Goal: Task Accomplishment & Management: Use online tool/utility

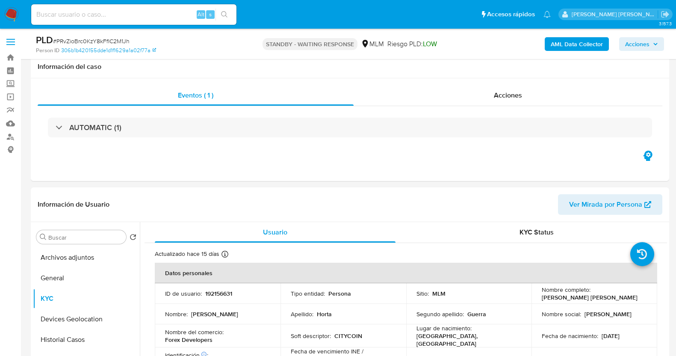
select select "10"
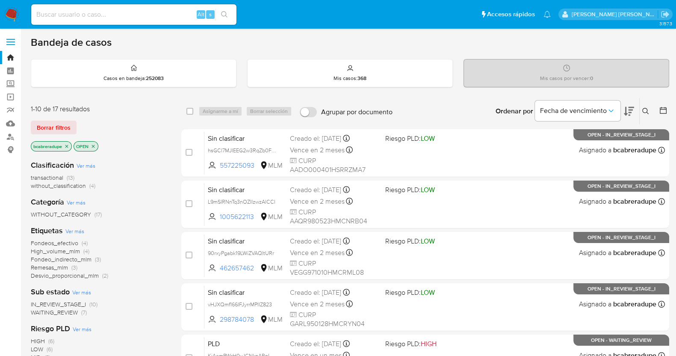
click at [66, 256] on span "Fondeo_indirecto_mlm" at bounding box center [61, 259] width 61 height 9
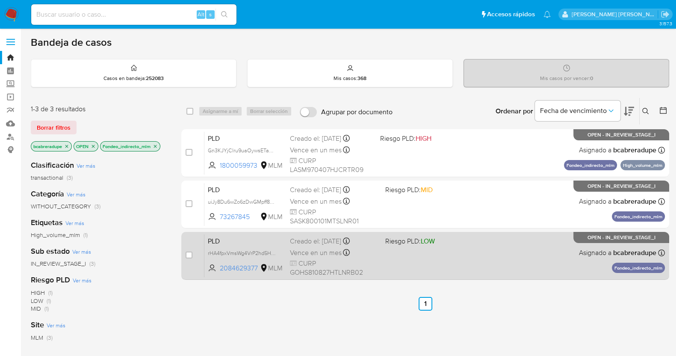
click at [317, 257] on div "Vence en un mes Vence el 11/10/2025 02:06:17" at bounding box center [334, 253] width 89 height 12
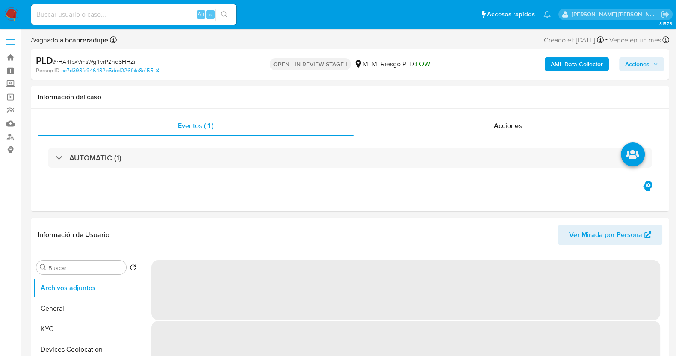
select select "10"
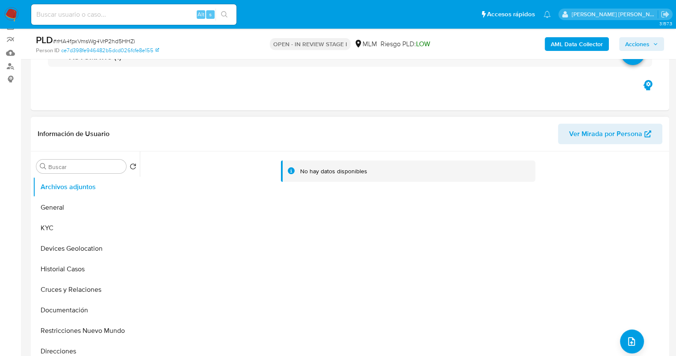
scroll to position [106, 0]
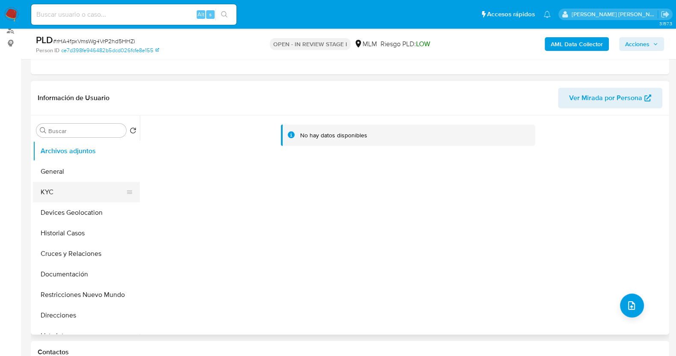
click at [73, 192] on button "KYC" at bounding box center [83, 192] width 100 height 21
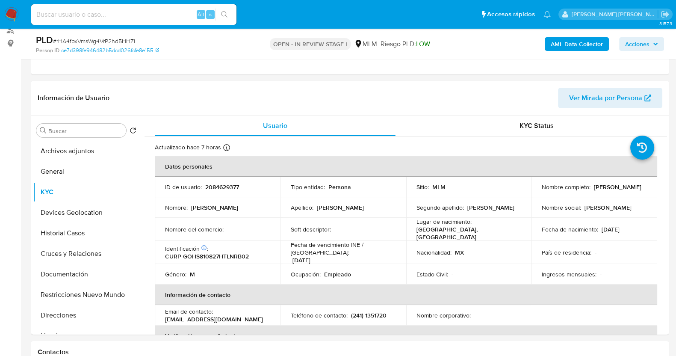
click at [110, 36] on div "PLD # rHA4fpxVmsWg4VrP2hd5HHZi" at bounding box center [139, 40] width 206 height 13
click at [111, 38] on span "# rHA4fpxVmsWg4VrP2hd5HHZi" at bounding box center [94, 41] width 82 height 9
click at [122, 34] on div "PLD # rHA4fpxVmsWg4VrP2hd5HHZi" at bounding box center [139, 40] width 206 height 13
click at [118, 35] on div "PLD # rHA4fpxVmsWg4VrP2hd5HHZi" at bounding box center [139, 40] width 206 height 13
click at [119, 40] on span "# rHA4fpxVmsWg4VrP2hd5HHZi" at bounding box center [94, 41] width 82 height 9
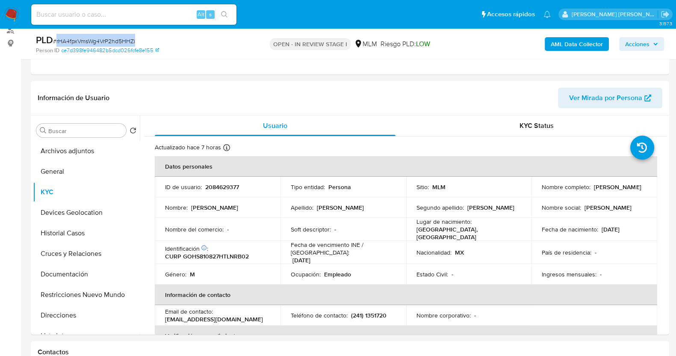
click at [119, 40] on span "# rHA4fpxVmsWg4VrP2hd5HHZi" at bounding box center [94, 41] width 82 height 9
copy span "rHA4fpxVmsWg4VrP2hd5HHZi"
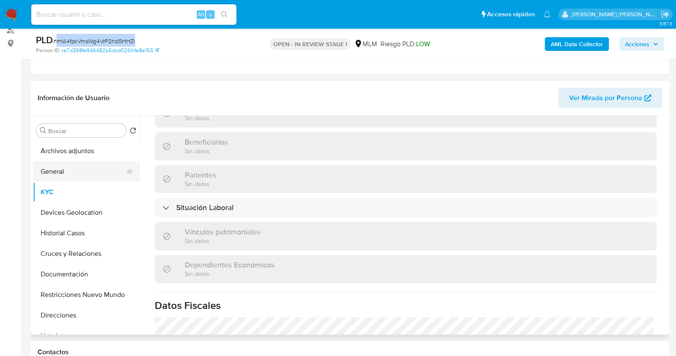
click at [65, 174] on button "General" at bounding box center [83, 171] width 100 height 21
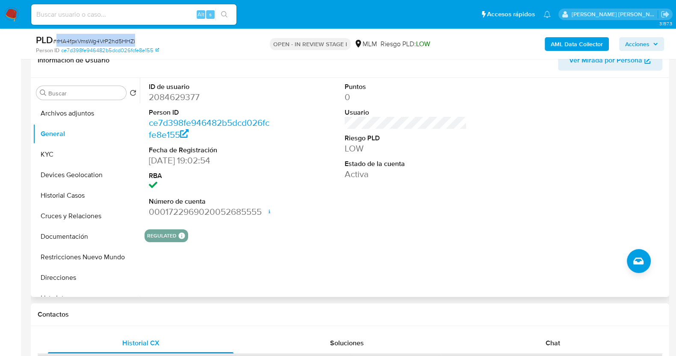
scroll to position [160, 0]
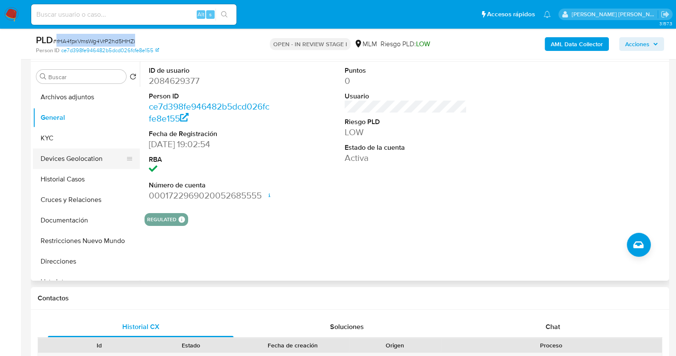
click at [105, 155] on button "Devices Geolocation" at bounding box center [83, 158] width 100 height 21
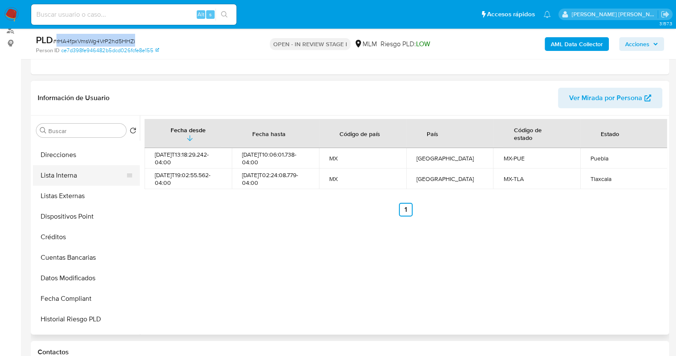
drag, startPoint x: 77, startPoint y: 176, endPoint x: 73, endPoint y: 174, distance: 5.0
click at [77, 176] on button "Lista Interna" at bounding box center [83, 175] width 100 height 21
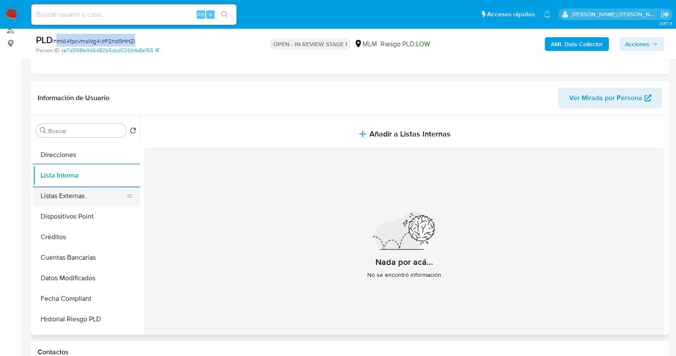
click at [82, 201] on button "Listas Externas" at bounding box center [83, 196] width 100 height 21
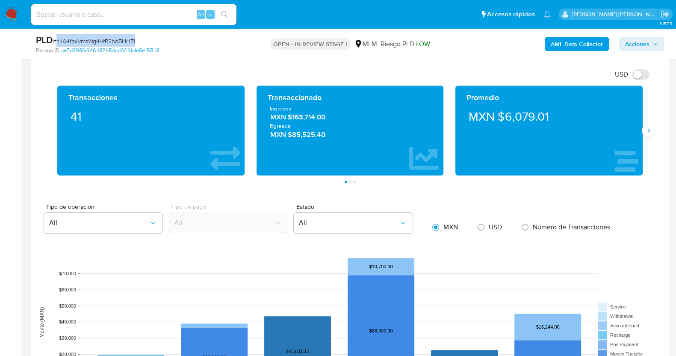
scroll to position [613, 0]
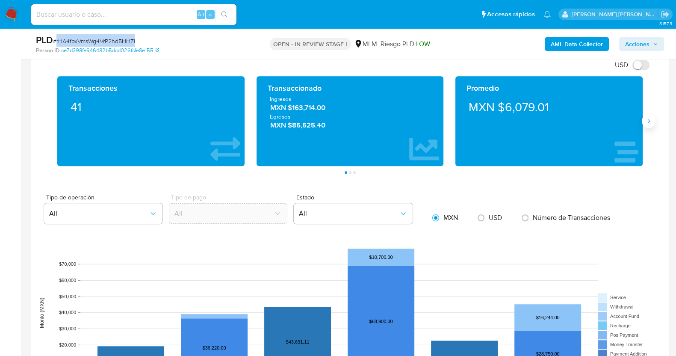
click at [647, 122] on icon "Siguiente" at bounding box center [648, 121] width 7 height 7
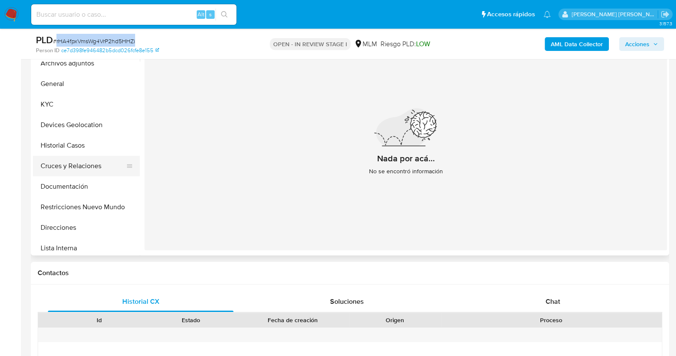
scroll to position [0, 0]
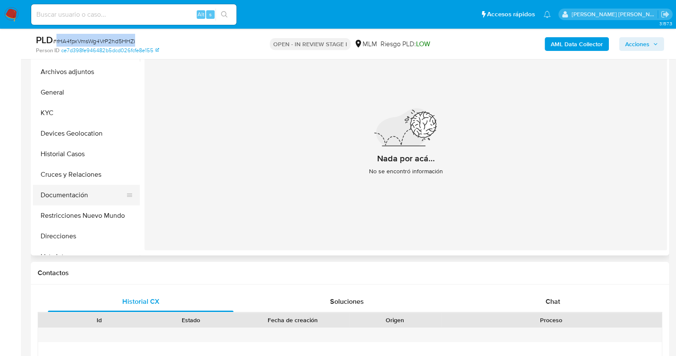
click at [76, 202] on button "Documentación" at bounding box center [83, 195] width 100 height 21
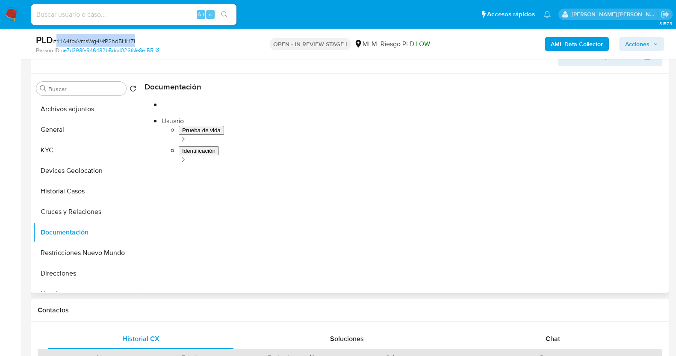
scroll to position [132, 0]
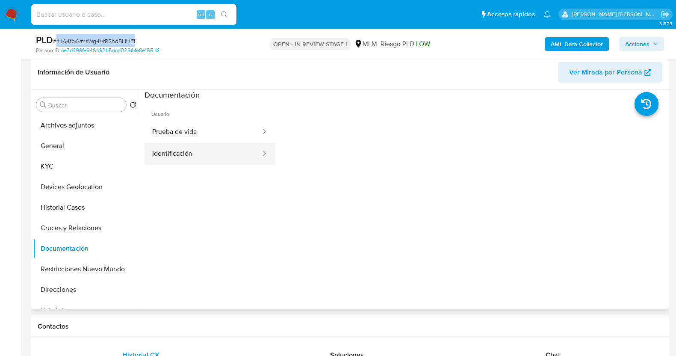
click at [182, 162] on button "Identificación" at bounding box center [203, 154] width 117 height 22
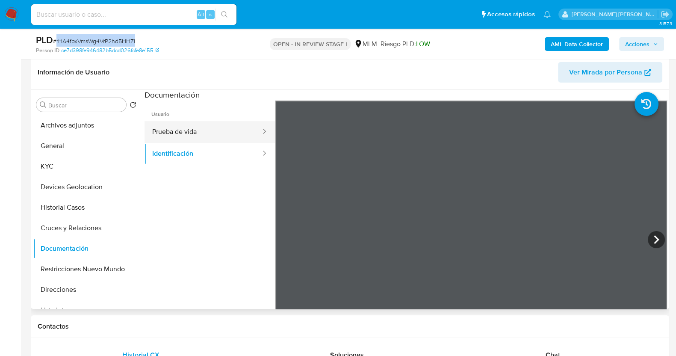
click at [214, 130] on button "Prueba de vida" at bounding box center [203, 132] width 117 height 22
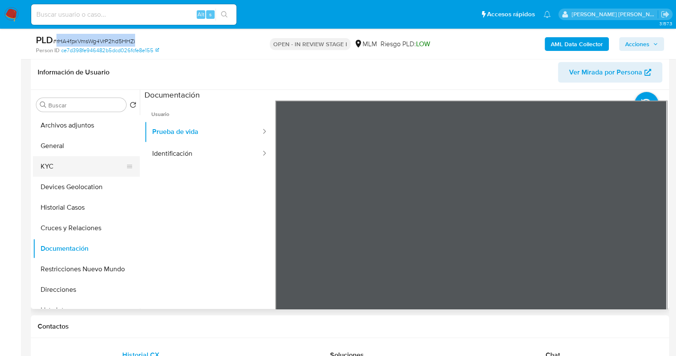
click at [88, 174] on button "KYC" at bounding box center [83, 166] width 100 height 21
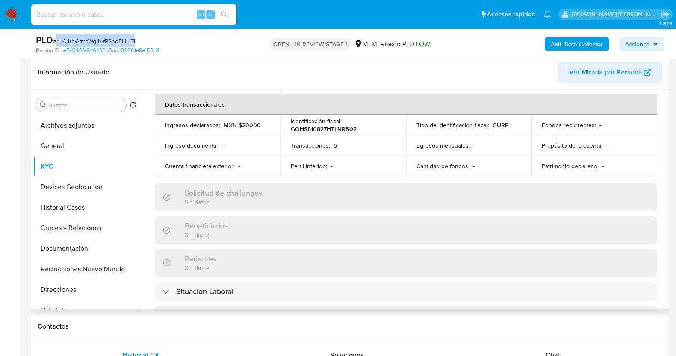
scroll to position [0, 0]
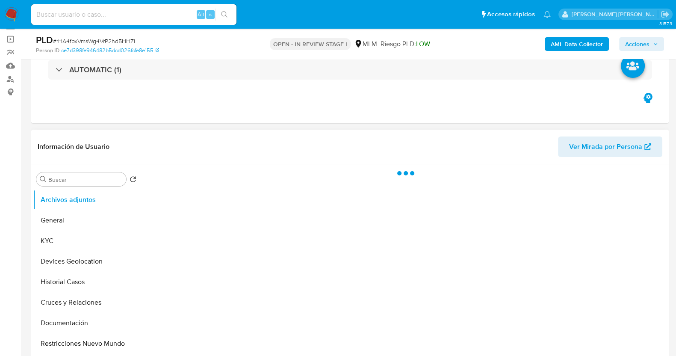
scroll to position [106, 0]
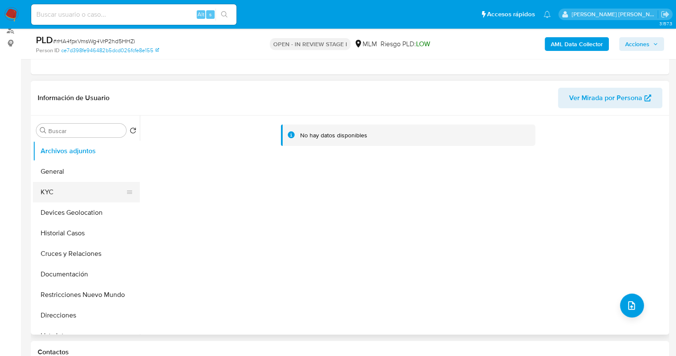
select select "10"
click at [67, 190] on button "KYC" at bounding box center [83, 192] width 100 height 21
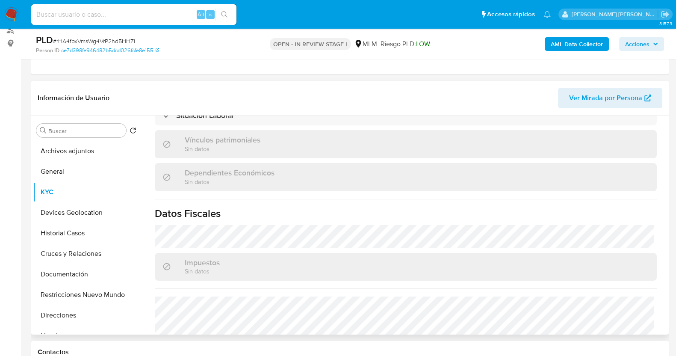
scroll to position [535, 0]
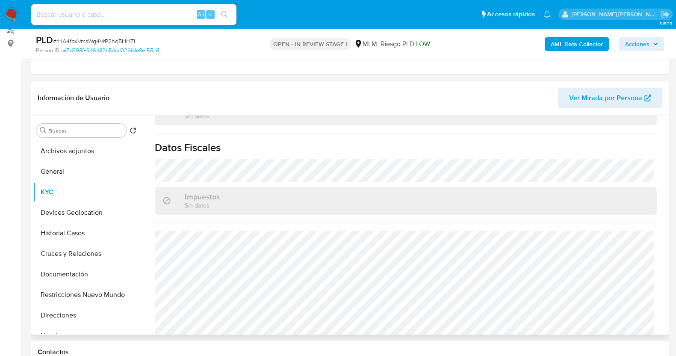
drag, startPoint x: 75, startPoint y: 315, endPoint x: 158, endPoint y: 257, distance: 101.4
click at [75, 314] on button "Direcciones" at bounding box center [86, 315] width 107 height 21
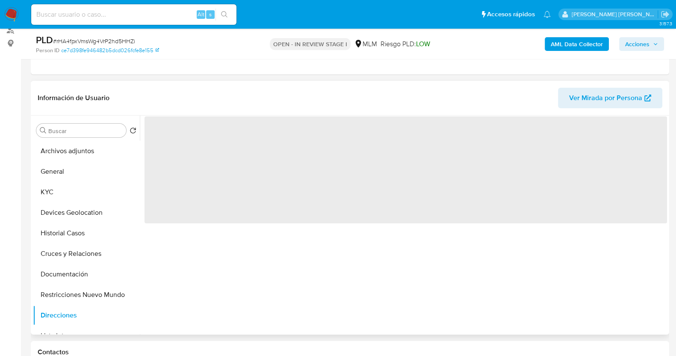
scroll to position [0, 0]
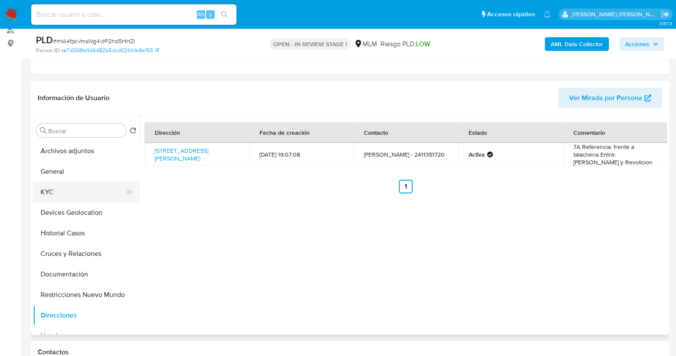
click at [56, 195] on button "KYC" at bounding box center [83, 192] width 100 height 21
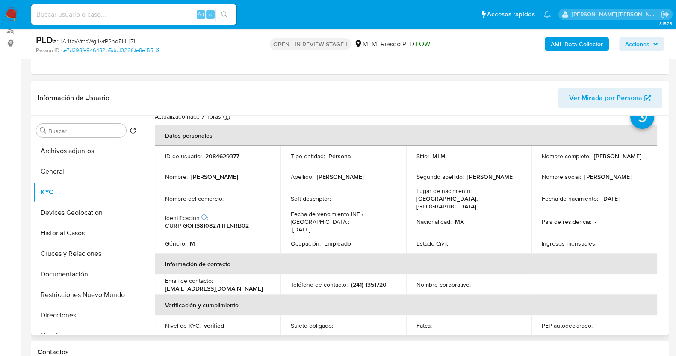
scroll to position [53, 0]
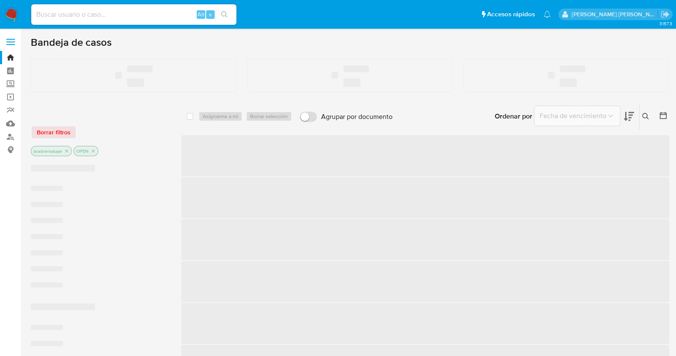
click at [150, 14] on input at bounding box center [133, 14] width 205 height 11
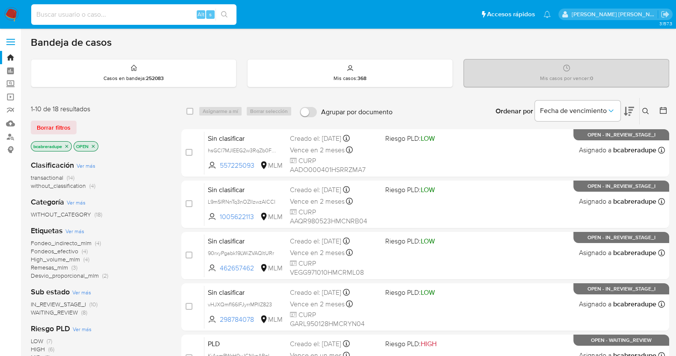
paste input "1148811283"
type input "1148811283"
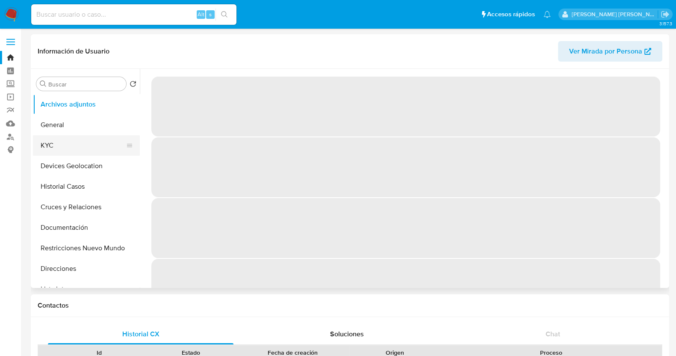
click at [78, 145] on button "KYC" at bounding box center [83, 145] width 100 height 21
select select "10"
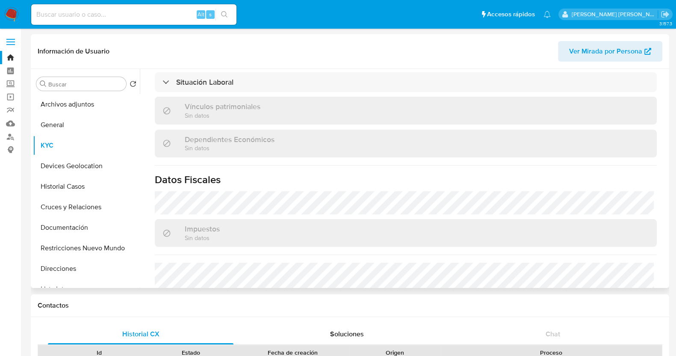
scroll to position [537, 0]
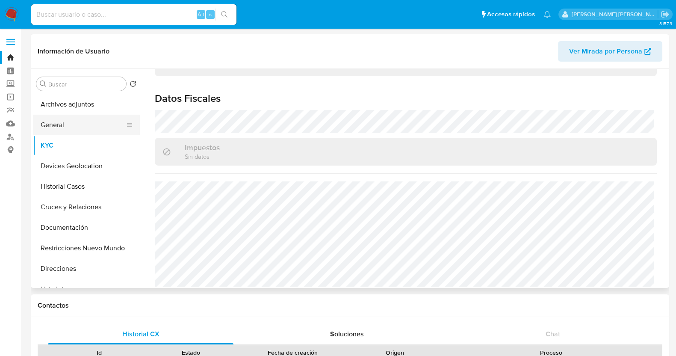
click at [76, 130] on button "General" at bounding box center [83, 125] width 100 height 21
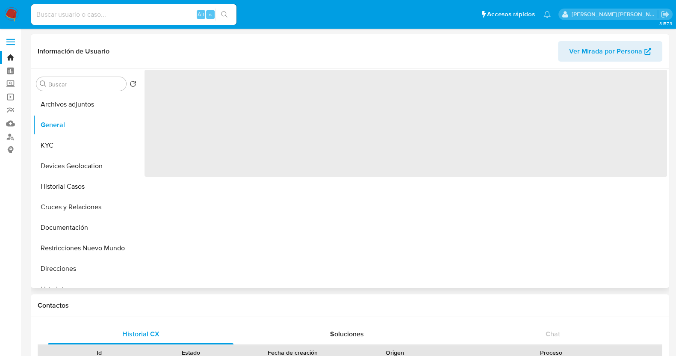
scroll to position [0, 0]
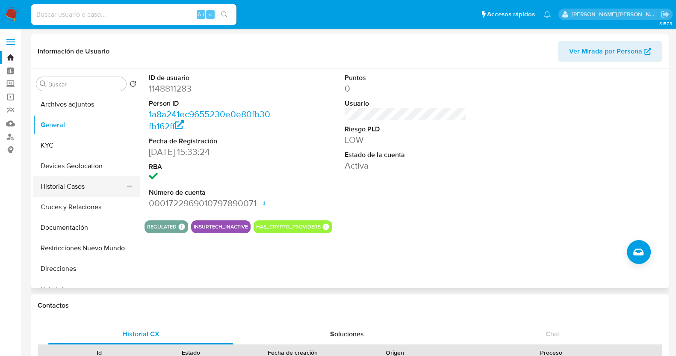
click at [56, 183] on button "Historial Casos" at bounding box center [83, 186] width 100 height 21
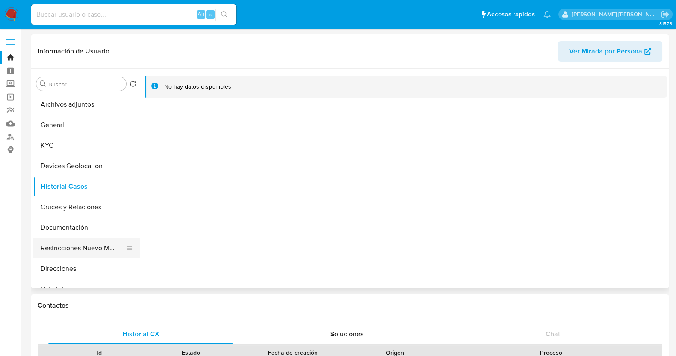
click at [90, 245] on button "Restricciones Nuevo Mundo" at bounding box center [83, 248] width 100 height 21
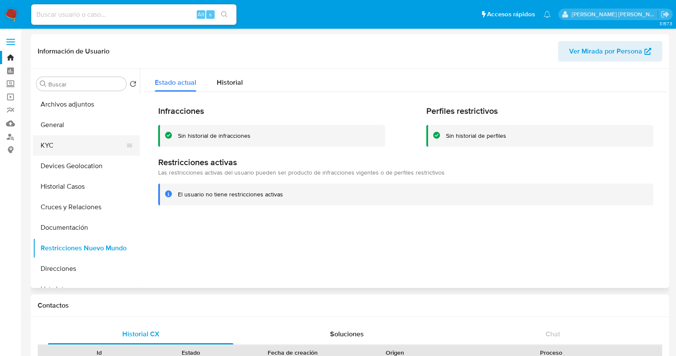
click at [90, 140] on button "KYC" at bounding box center [83, 145] width 100 height 21
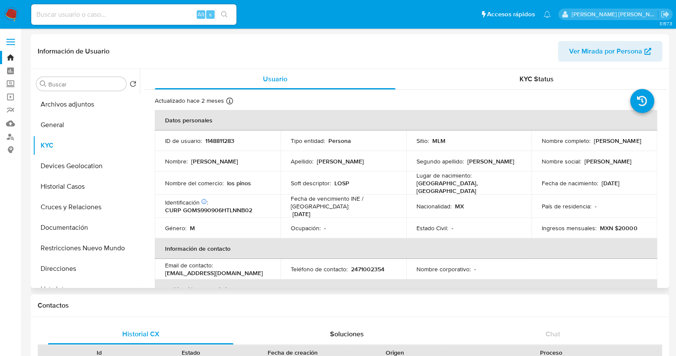
click at [218, 146] on td "ID de usuario : 1148811283" at bounding box center [218, 140] width 126 height 21
click at [222, 140] on p "1148811283" at bounding box center [219, 141] width 29 height 8
copy p "1148811283"
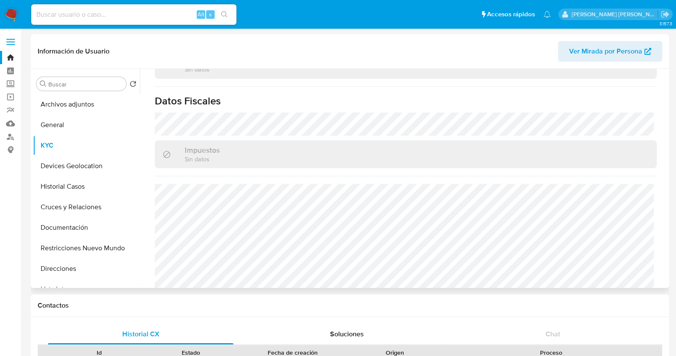
scroll to position [537, 0]
drag, startPoint x: 84, startPoint y: 231, endPoint x: 135, endPoint y: 211, distance: 54.4
click at [84, 230] on button "Documentación" at bounding box center [86, 227] width 107 height 21
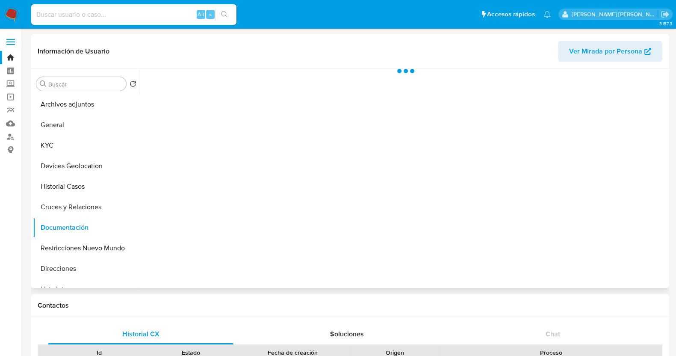
scroll to position [0, 0]
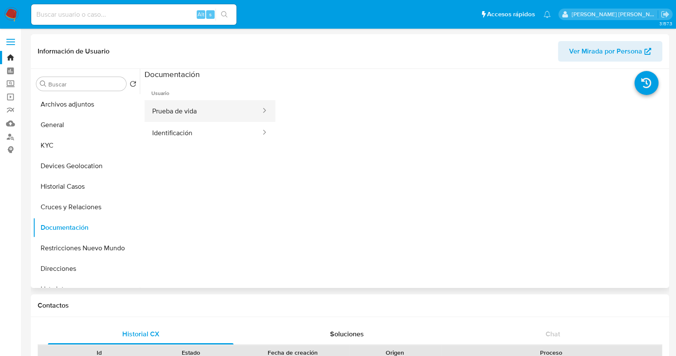
click at [211, 105] on button "Prueba de vida" at bounding box center [203, 111] width 117 height 22
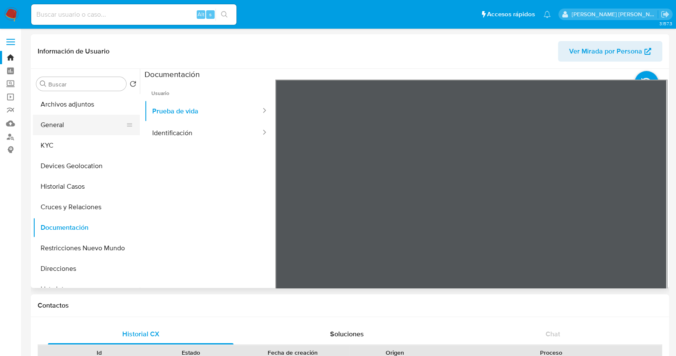
drag, startPoint x: 68, startPoint y: 148, endPoint x: 86, endPoint y: 131, distance: 25.1
click at [68, 148] on button "KYC" at bounding box center [86, 145] width 107 height 21
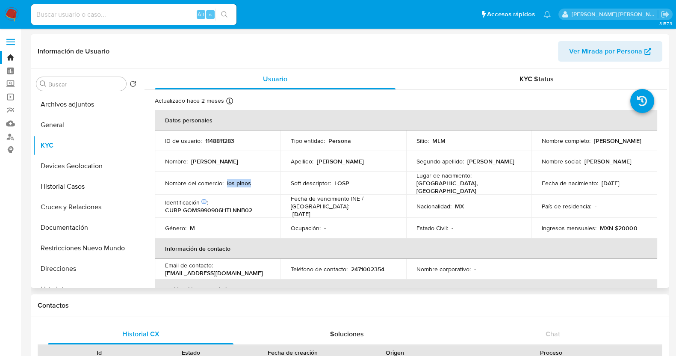
drag, startPoint x: 226, startPoint y: 185, endPoint x: 253, endPoint y: 184, distance: 27.4
click at [253, 184] on div "Nombre del comercio : los pinos" at bounding box center [217, 183] width 105 height 8
copy p "los pinos"
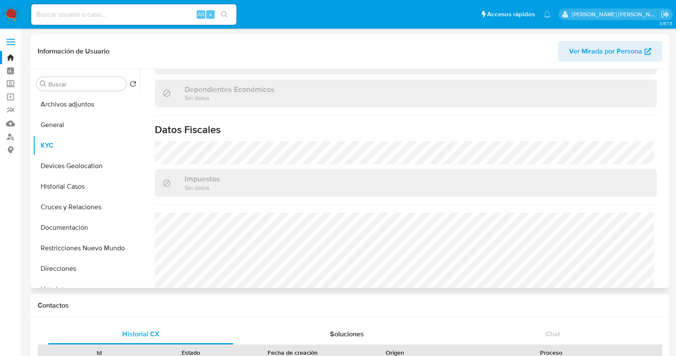
scroll to position [537, 0]
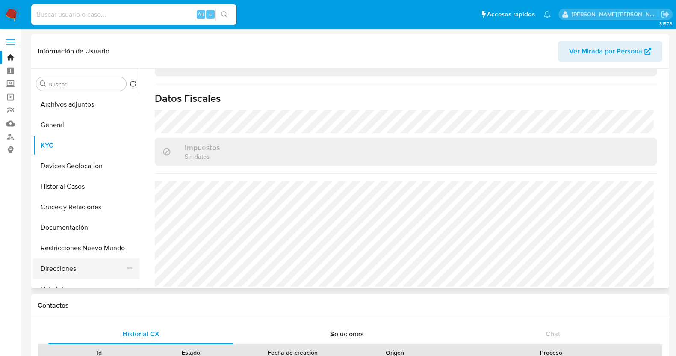
click at [74, 268] on button "Direcciones" at bounding box center [83, 268] width 100 height 21
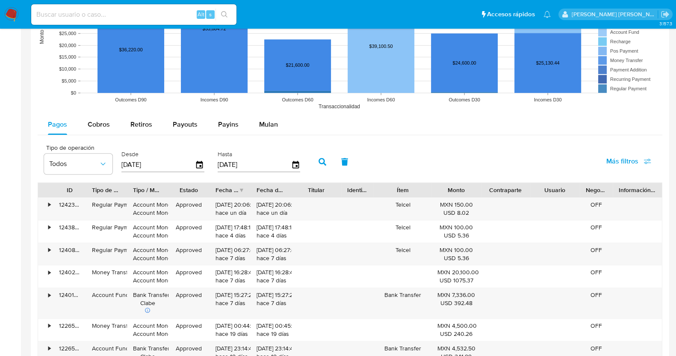
scroll to position [748, 0]
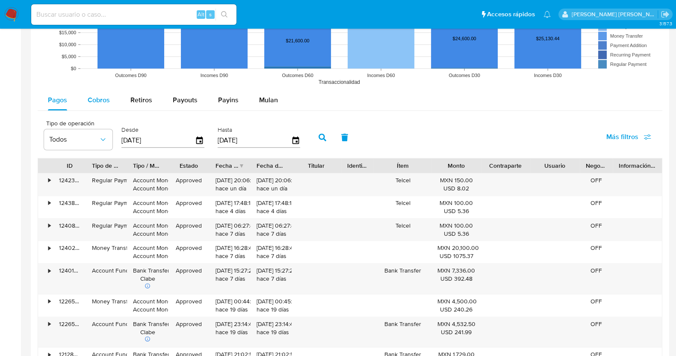
click at [101, 98] on span "Cobros" at bounding box center [99, 100] width 22 height 10
select select "10"
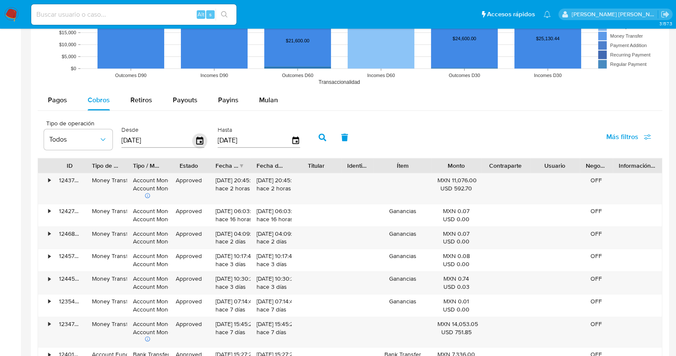
click at [199, 136] on icon "button" at bounding box center [199, 140] width 7 height 8
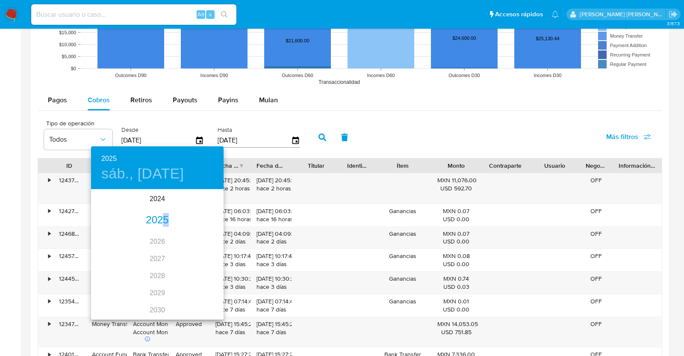
click at [164, 216] on div "2025" at bounding box center [157, 220] width 133 height 17
click at [114, 240] on div "abr." at bounding box center [113, 238] width 44 height 32
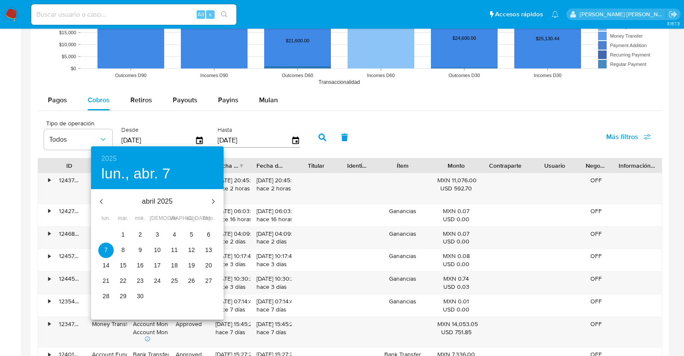
click at [127, 234] on span "1" at bounding box center [122, 234] width 15 height 9
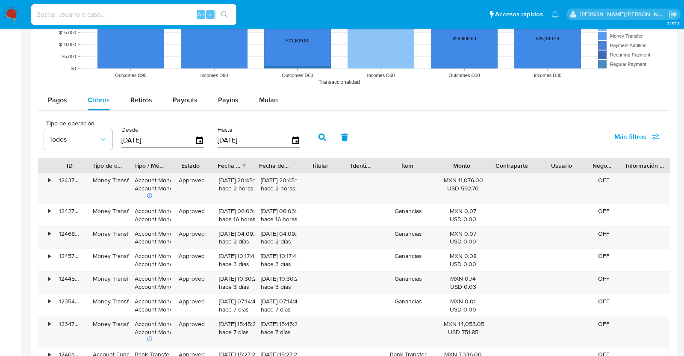
type input "01/04/2025"
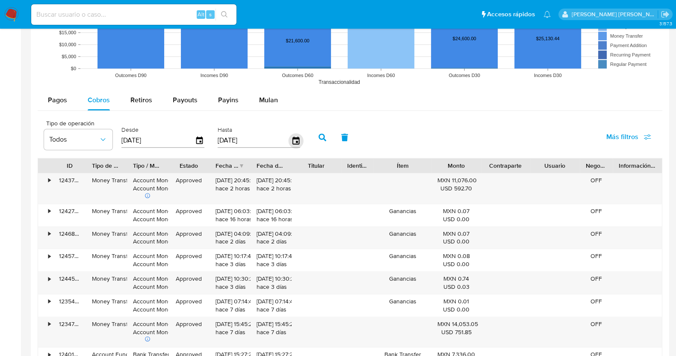
click at [292, 140] on icon "button" at bounding box center [295, 140] width 7 height 8
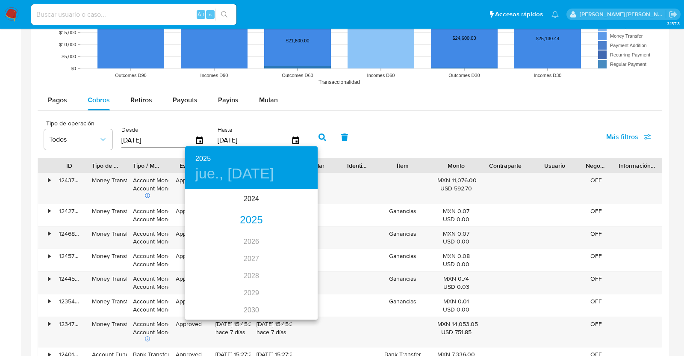
click at [252, 222] on div "2025" at bounding box center [251, 220] width 133 height 17
click at [214, 267] on div "jul." at bounding box center [207, 270] width 44 height 32
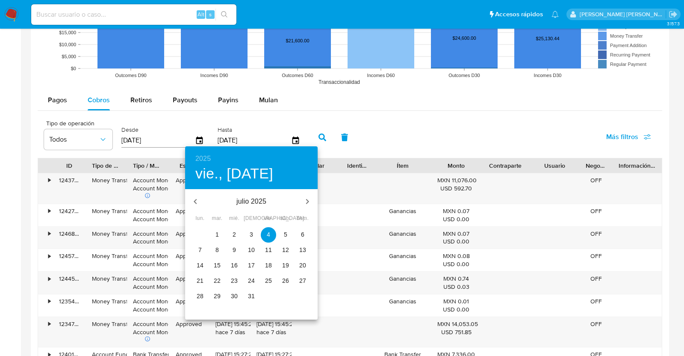
drag, startPoint x: 256, startPoint y: 296, endPoint x: 255, endPoint y: 290, distance: 5.2
click at [256, 295] on span "31" at bounding box center [251, 296] width 15 height 9
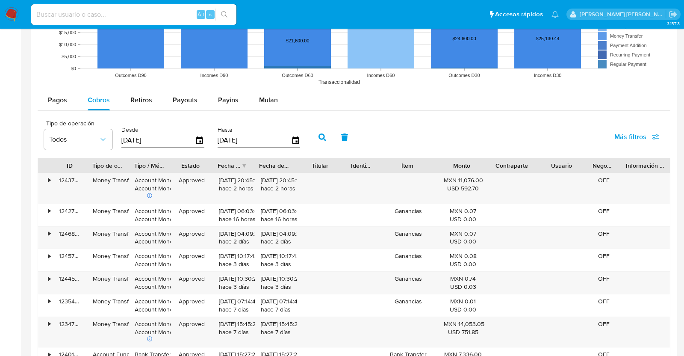
type input "31/07/2025"
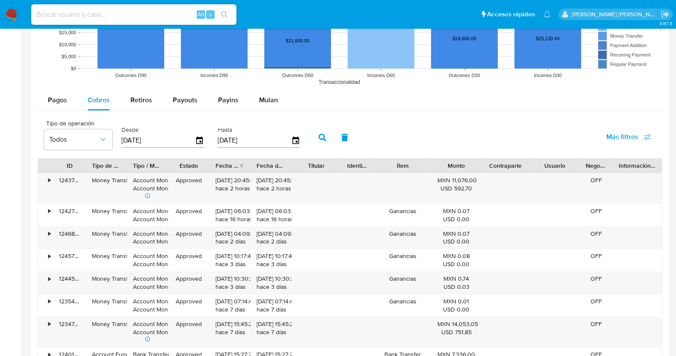
click at [319, 134] on icon "button" at bounding box center [323, 137] width 8 height 8
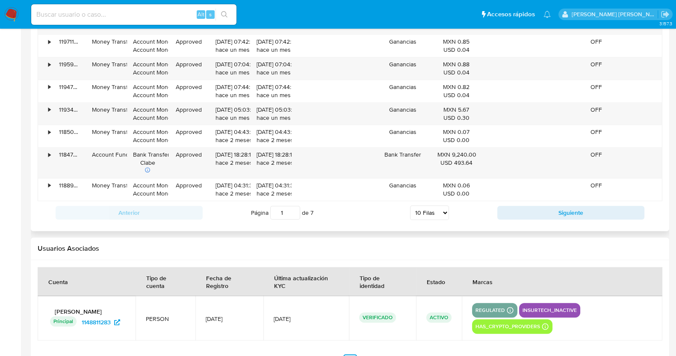
scroll to position [855, 0]
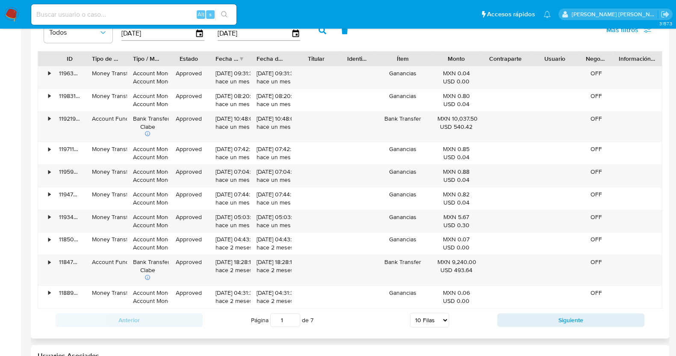
drag, startPoint x: 448, startPoint y: 318, endPoint x: 442, endPoint y: 317, distance: 6.0
click at [448, 318] on select "5 Filas 10 Filas 20 Filas 25 Filas 50 Filas 100 Filas" at bounding box center [429, 320] width 39 height 15
select select "100"
click at [410, 313] on select "5 Filas 10 Filas 20 Filas 25 Filas 50 Filas 100 Filas" at bounding box center [429, 320] width 39 height 15
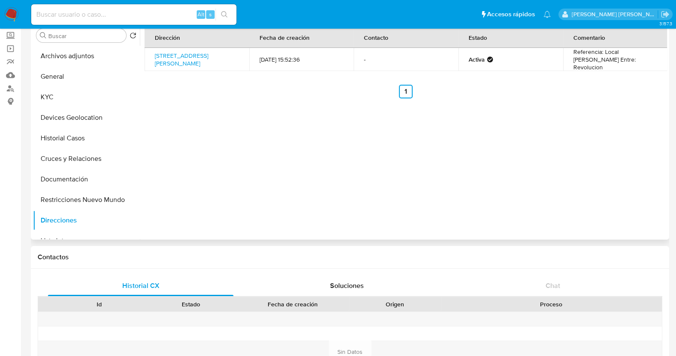
scroll to position [0, 0]
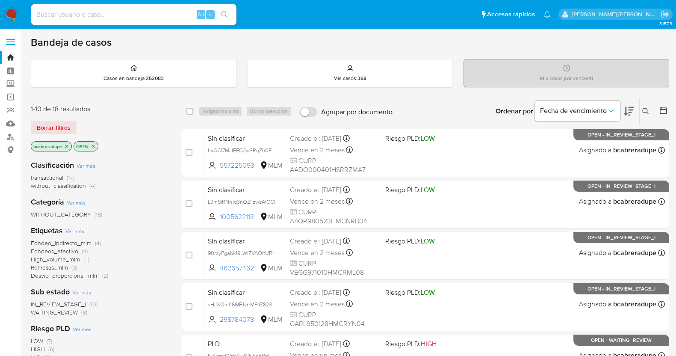
drag, startPoint x: 143, startPoint y: 18, endPoint x: 186, endPoint y: 32, distance: 45.3
click at [143, 18] on input at bounding box center [133, 14] width 205 height 11
paste input "1243223930"
type input "1243223930"
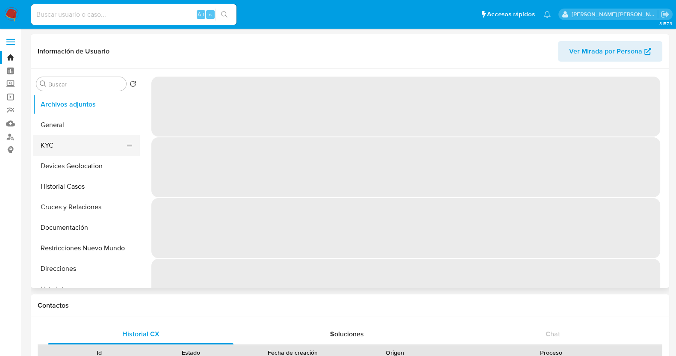
select select "10"
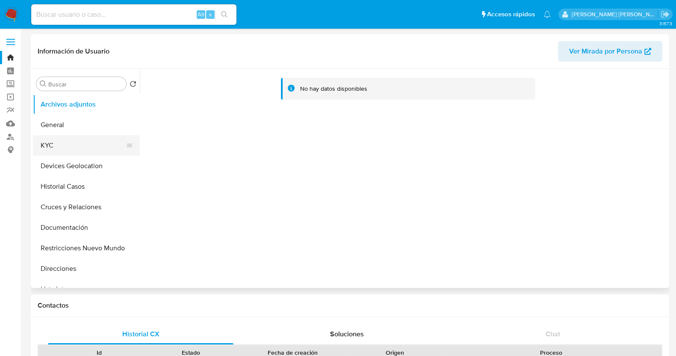
click at [69, 146] on button "KYC" at bounding box center [83, 145] width 100 height 21
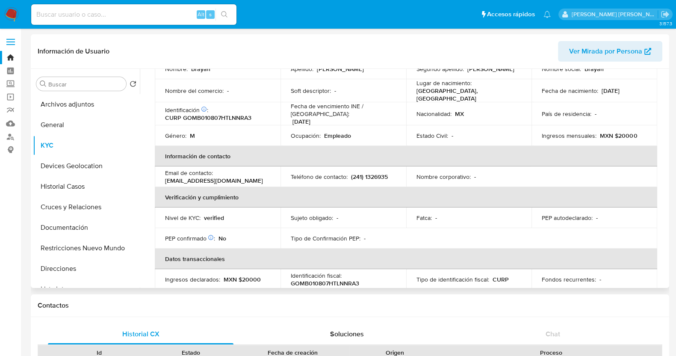
scroll to position [213, 0]
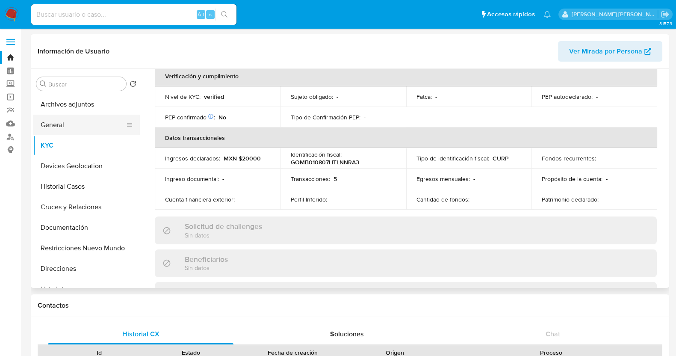
click at [51, 127] on button "General" at bounding box center [83, 125] width 100 height 21
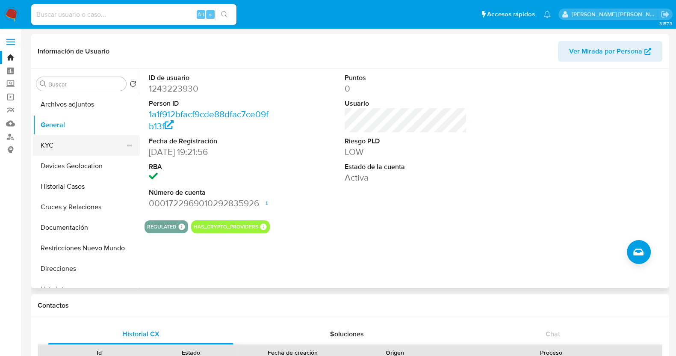
click at [64, 147] on button "KYC" at bounding box center [83, 145] width 100 height 21
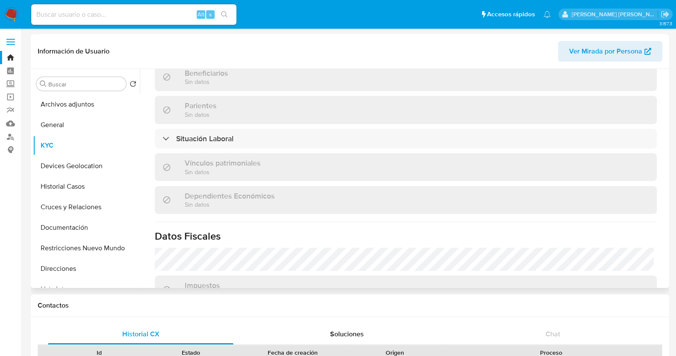
scroll to position [537, 0]
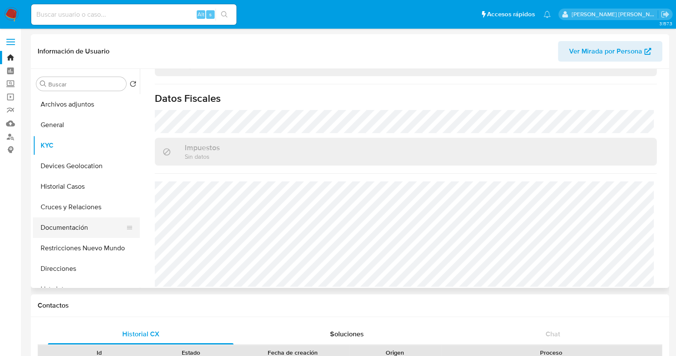
click at [84, 228] on button "Documentación" at bounding box center [83, 227] width 100 height 21
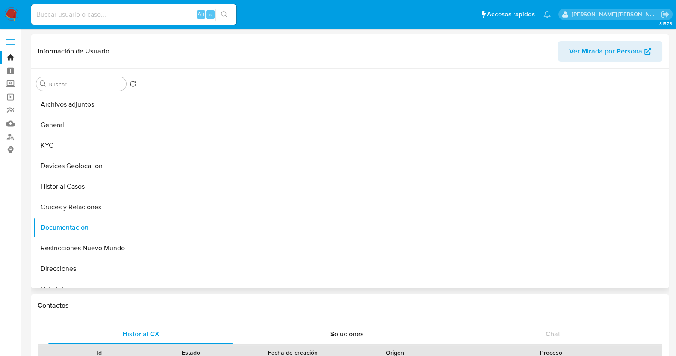
scroll to position [0, 0]
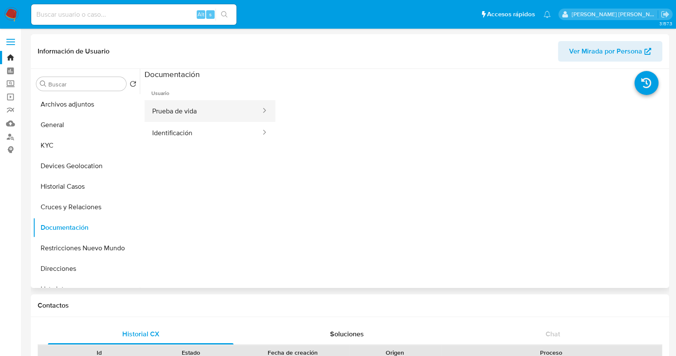
click at [220, 111] on button "Prueba de vida" at bounding box center [203, 111] width 117 height 22
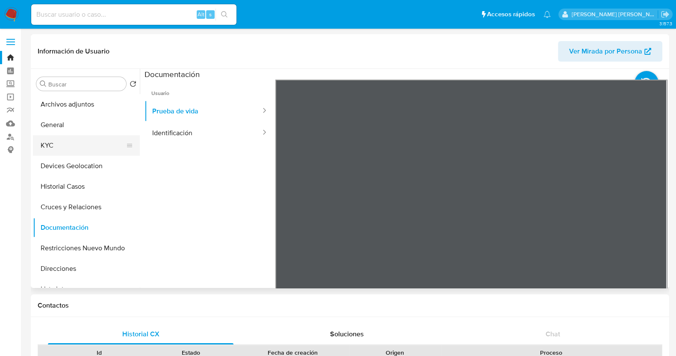
click at [61, 147] on button "KYC" at bounding box center [83, 145] width 100 height 21
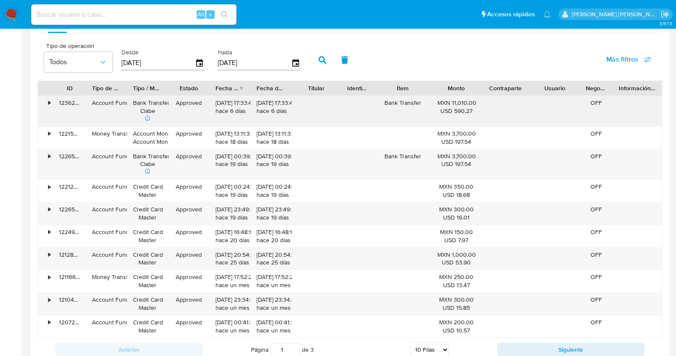
scroll to position [753, 0]
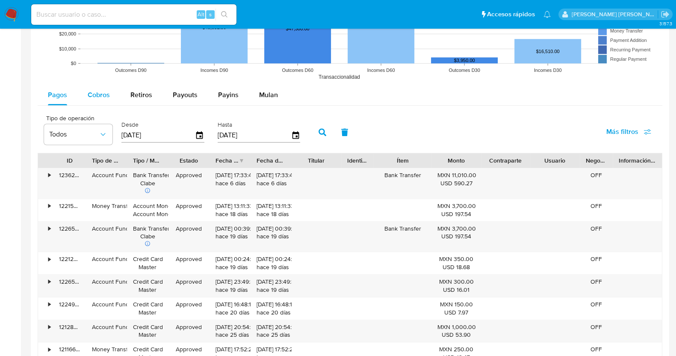
click at [96, 97] on span "Cobros" at bounding box center [99, 95] width 22 height 10
select select "10"
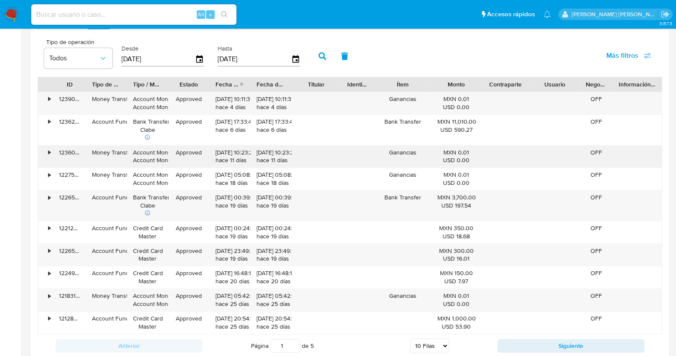
scroll to position [807, 0]
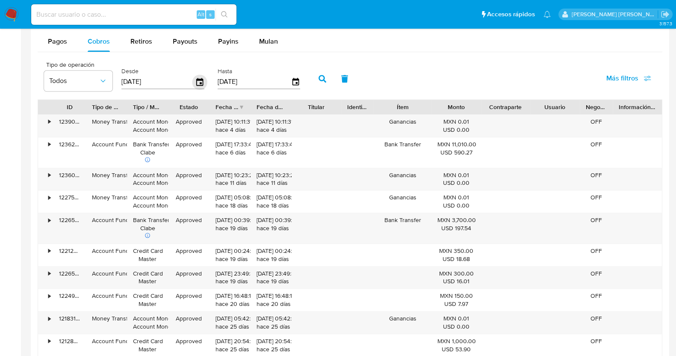
click at [197, 80] on icon "button" at bounding box center [199, 81] width 15 height 15
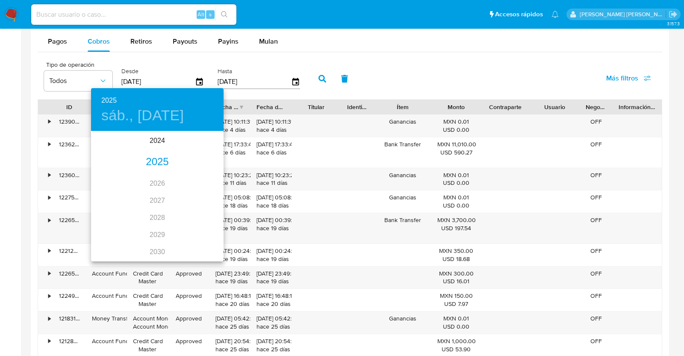
click at [154, 163] on div "2025" at bounding box center [157, 162] width 133 height 17
click at [111, 180] on div "abr." at bounding box center [113, 180] width 44 height 32
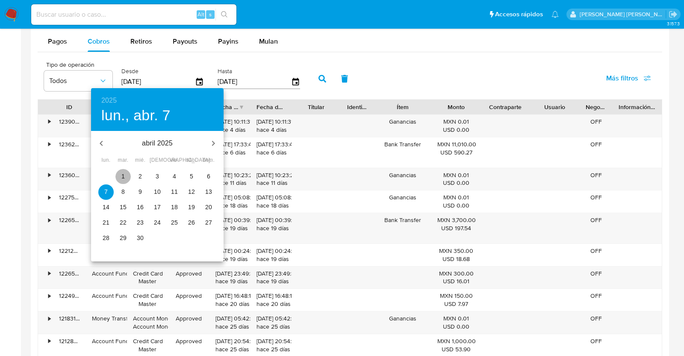
click at [124, 176] on p "1" at bounding box center [122, 176] width 3 height 9
type input "01/04/2025"
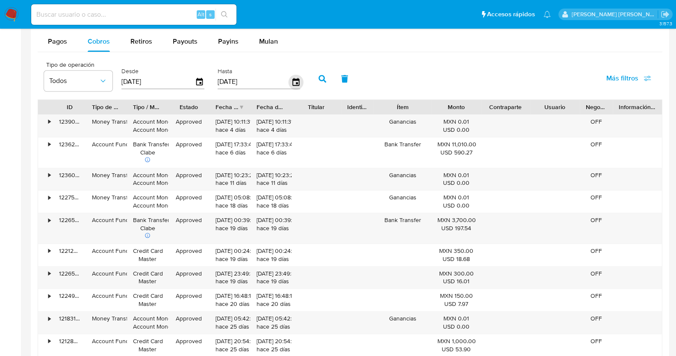
click at [296, 82] on icon "button" at bounding box center [295, 81] width 15 height 15
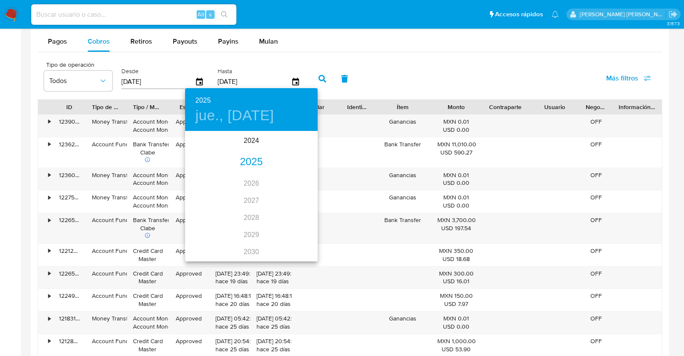
click at [249, 161] on div "2025" at bounding box center [251, 162] width 133 height 17
click at [208, 208] on div "jul." at bounding box center [207, 212] width 44 height 32
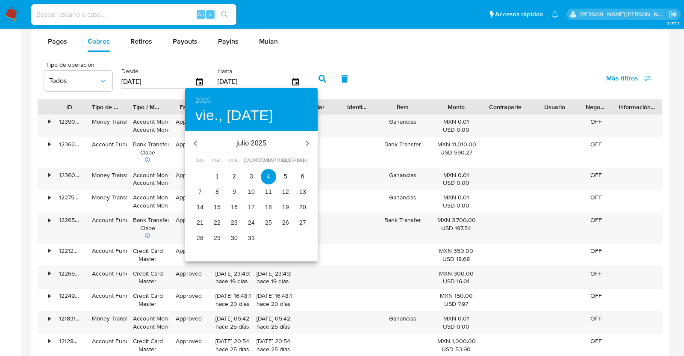
click at [252, 239] on p "31" at bounding box center [251, 237] width 7 height 9
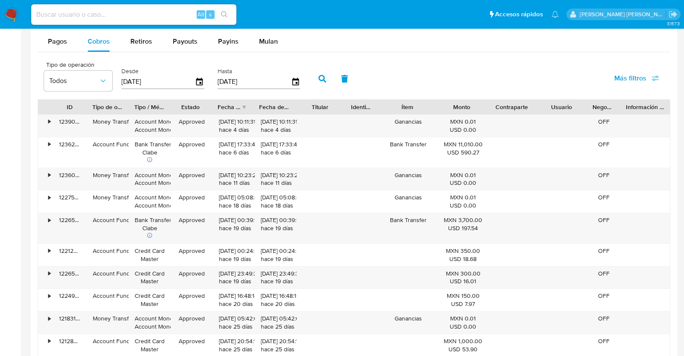
type input "31/07/2025"
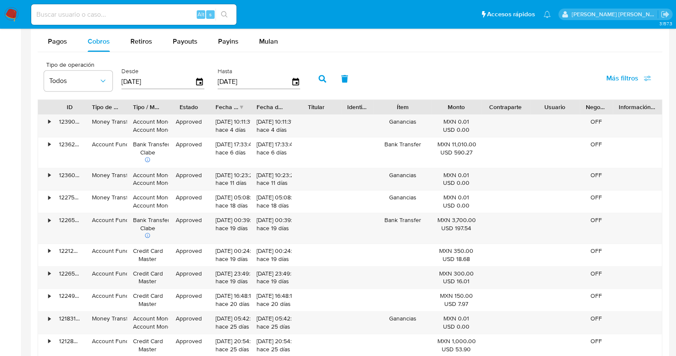
drag, startPoint x: 319, startPoint y: 80, endPoint x: 333, endPoint y: 89, distance: 16.7
click at [319, 80] on icon "button" at bounding box center [323, 79] width 8 height 8
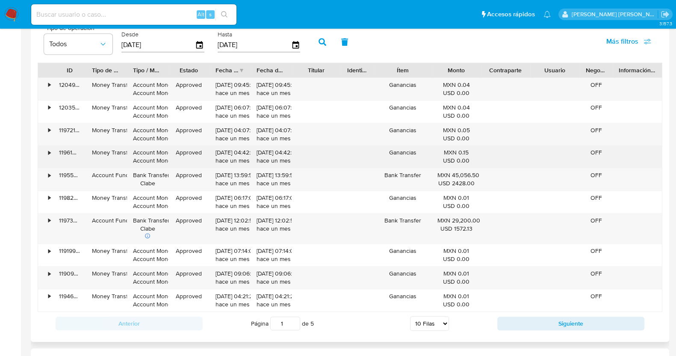
scroll to position [860, 0]
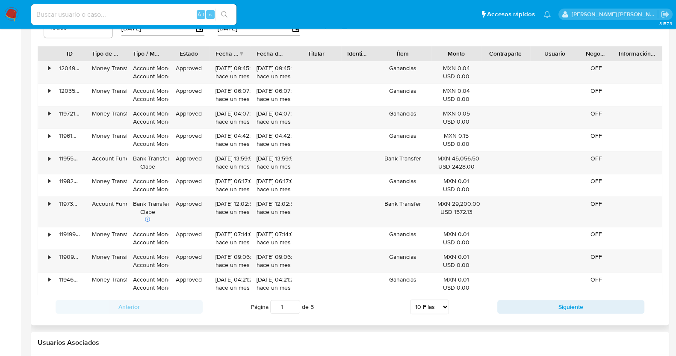
click at [437, 307] on select "5 Filas 10 Filas 20 Filas 25 Filas 50 Filas 100 Filas" at bounding box center [429, 306] width 39 height 15
select select "100"
click at [410, 299] on select "5 Filas 10 Filas 20 Filas 25 Filas 50 Filas 100 Filas" at bounding box center [429, 306] width 39 height 15
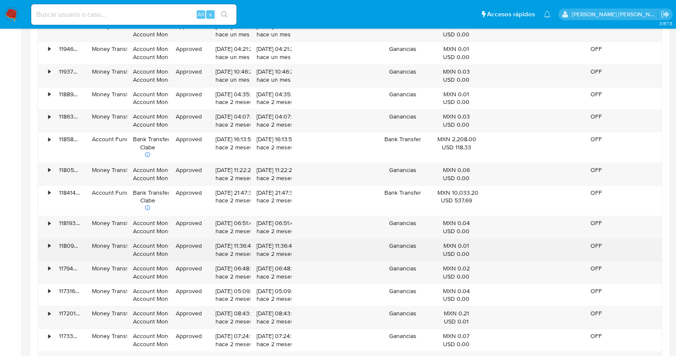
scroll to position [1020, 0]
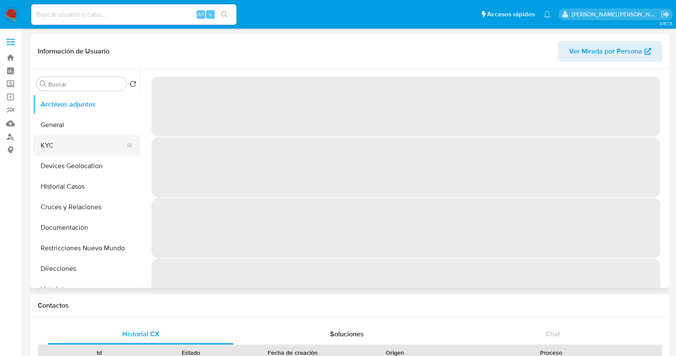
select select "10"
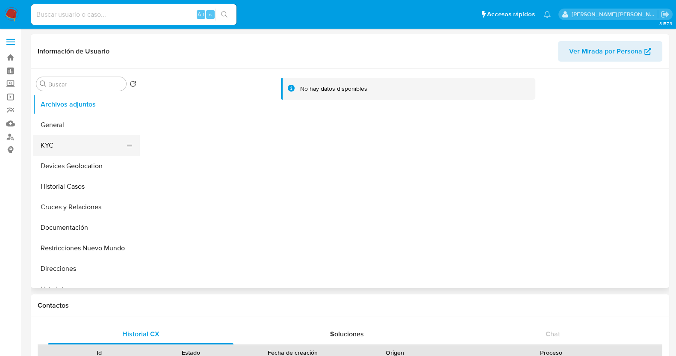
click at [63, 142] on button "KYC" at bounding box center [83, 145] width 100 height 21
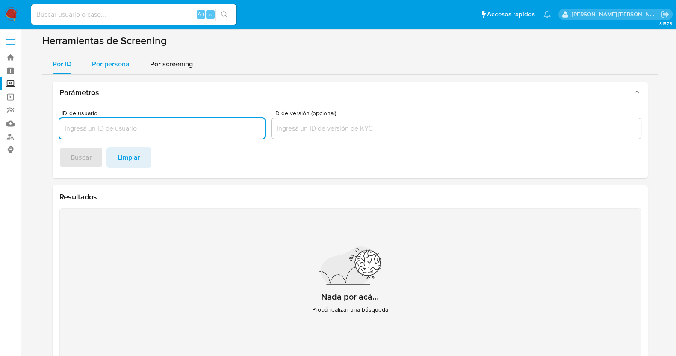
click at [110, 65] on span "Por persona" at bounding box center [111, 64] width 38 height 10
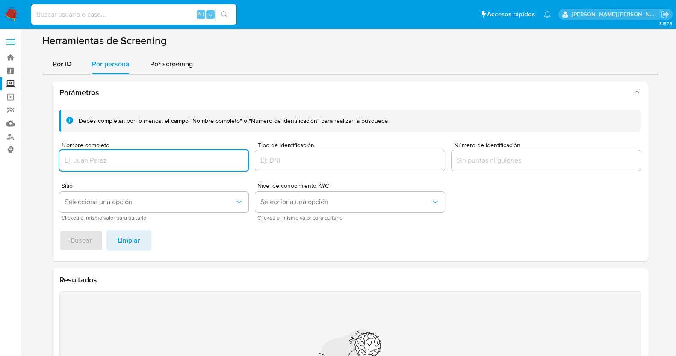
click at [160, 158] on input "Nombre completo" at bounding box center [153, 160] width 189 height 11
click at [72, 241] on span "Buscar" at bounding box center [81, 240] width 21 height 19
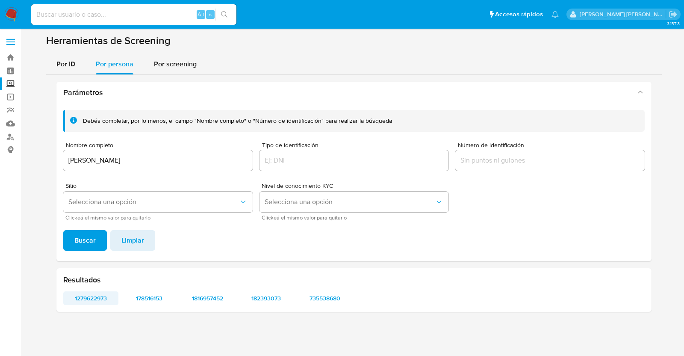
click at [96, 296] on span "1279622973" at bounding box center [90, 298] width 43 height 12
click at [152, 295] on span "178516153" at bounding box center [149, 298] width 43 height 12
click at [220, 298] on span "1816957452" at bounding box center [207, 298] width 43 height 12
click at [275, 296] on span "182393073" at bounding box center [266, 298] width 43 height 12
click at [331, 294] on span "735538680" at bounding box center [324, 298] width 43 height 12
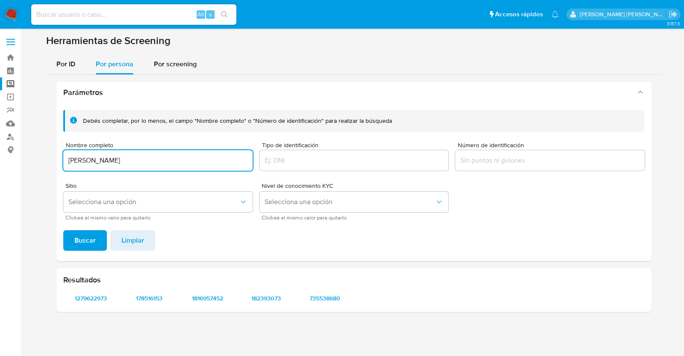
drag, startPoint x: 193, startPoint y: 159, endPoint x: 51, endPoint y: 145, distance: 142.2
click at [51, 145] on div "Parámetros Debés completar, por lo menos, el campo "Nombre completo" o "Número …" at bounding box center [354, 197] width 616 height 244
type input "DAVID SANCHEZ HUERTA"
drag, startPoint x: 94, startPoint y: 239, endPoint x: 168, endPoint y: 193, distance: 86.6
click at [96, 239] on button "Buscar" at bounding box center [85, 240] width 44 height 21
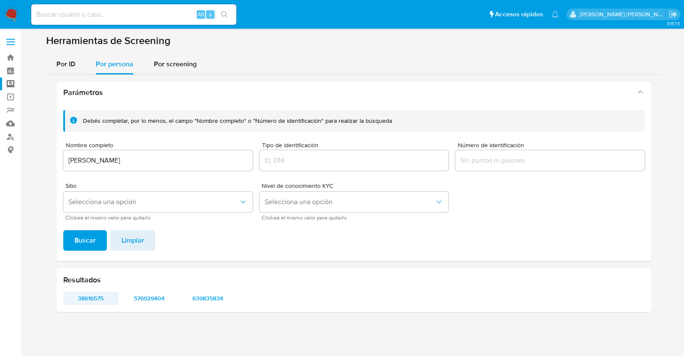
click at [89, 298] on span "38616575" at bounding box center [90, 298] width 43 height 12
click at [153, 294] on span "576929404" at bounding box center [149, 298] width 43 height 12
click at [219, 297] on span "639835834" at bounding box center [207, 298] width 43 height 12
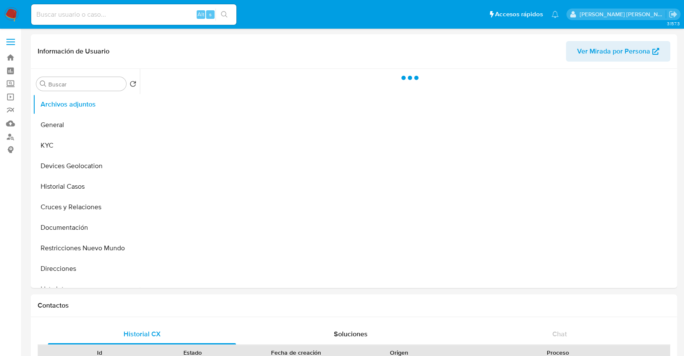
select select "10"
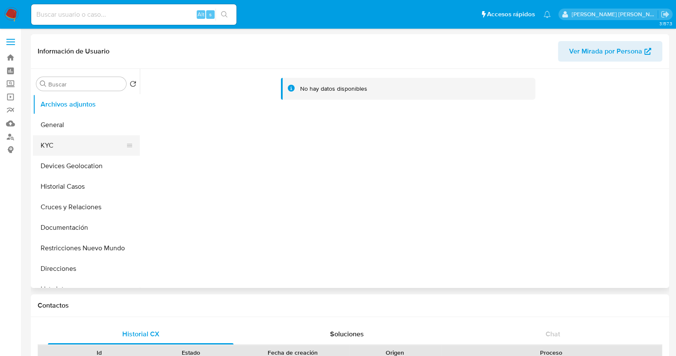
click at [80, 146] on button "KYC" at bounding box center [83, 145] width 100 height 21
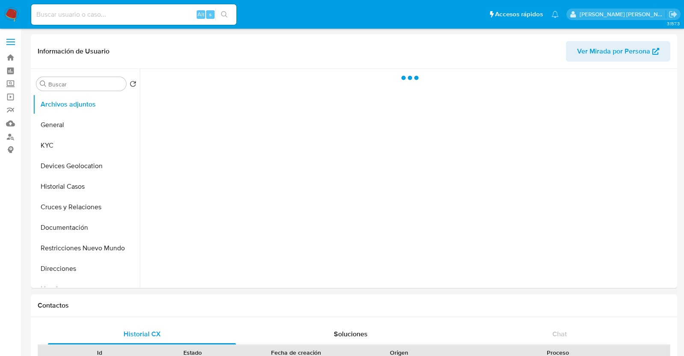
select select "10"
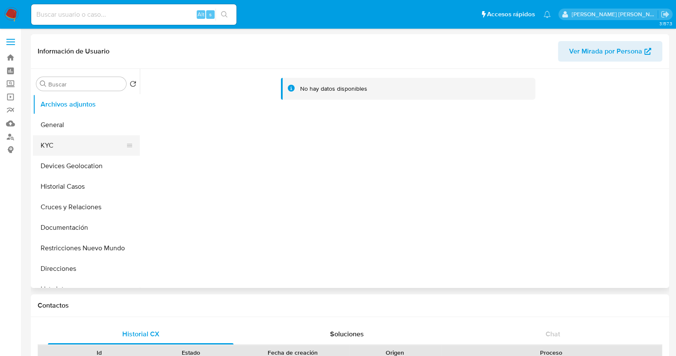
click at [66, 153] on button "KYC" at bounding box center [83, 145] width 100 height 21
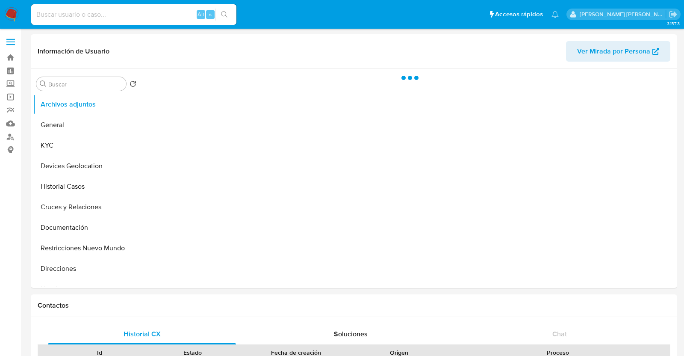
select select "10"
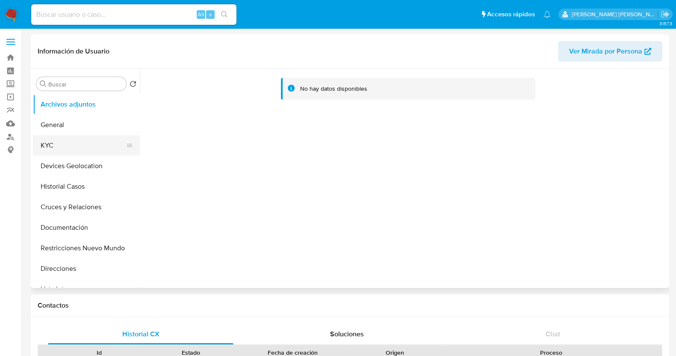
click at [80, 145] on button "KYC" at bounding box center [83, 145] width 100 height 21
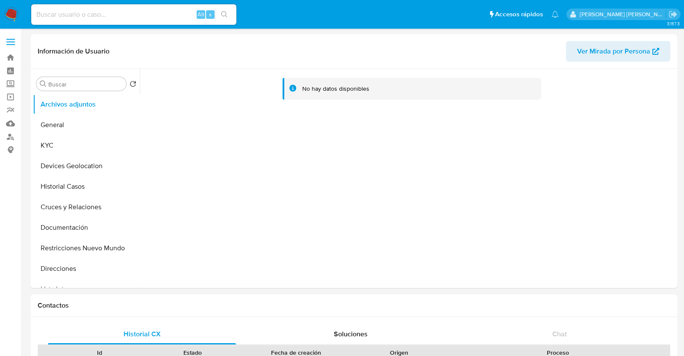
select select "10"
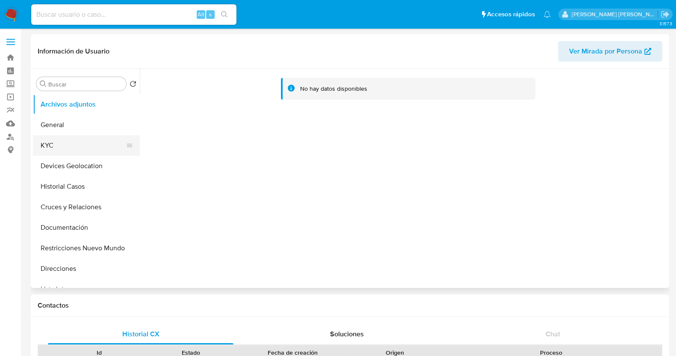
drag, startPoint x: 66, startPoint y: 147, endPoint x: 128, endPoint y: 138, distance: 62.7
click at [67, 147] on button "KYC" at bounding box center [83, 145] width 100 height 21
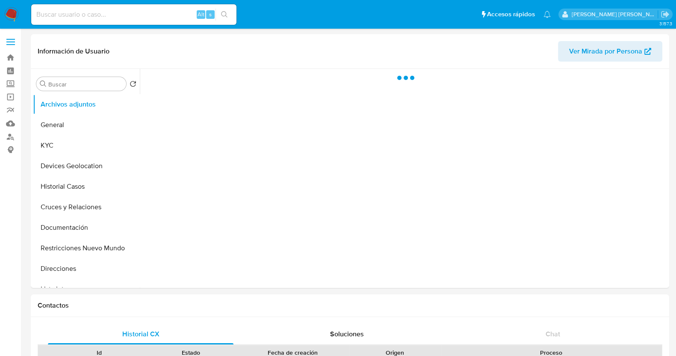
select select "10"
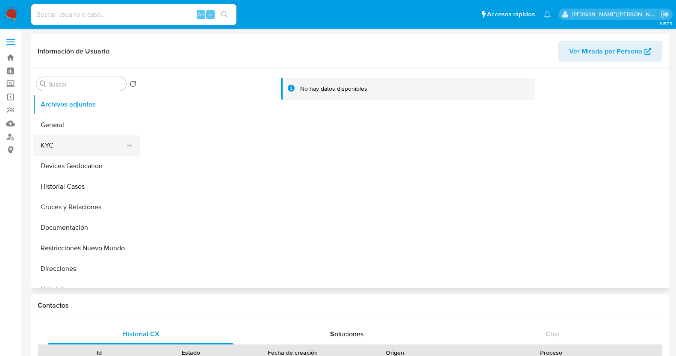
drag, startPoint x: 78, startPoint y: 142, endPoint x: 109, endPoint y: 138, distance: 31.5
click at [79, 142] on button "KYC" at bounding box center [83, 145] width 100 height 21
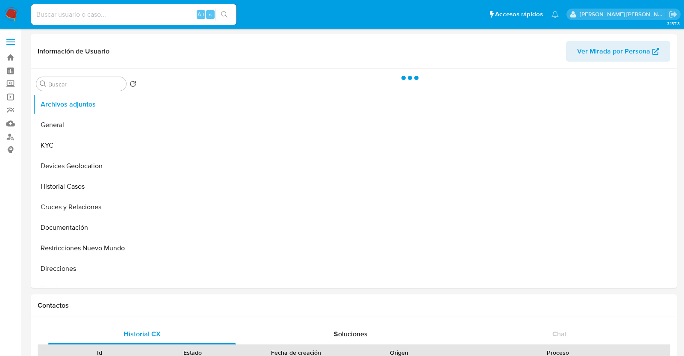
select select "10"
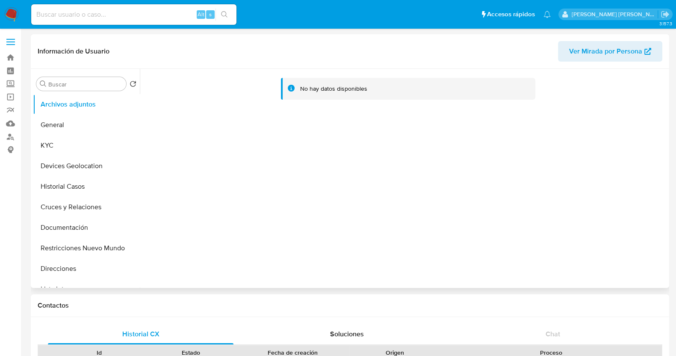
drag, startPoint x: 62, startPoint y: 148, endPoint x: 139, endPoint y: 134, distance: 78.3
click at [62, 148] on button "KYC" at bounding box center [86, 145] width 107 height 21
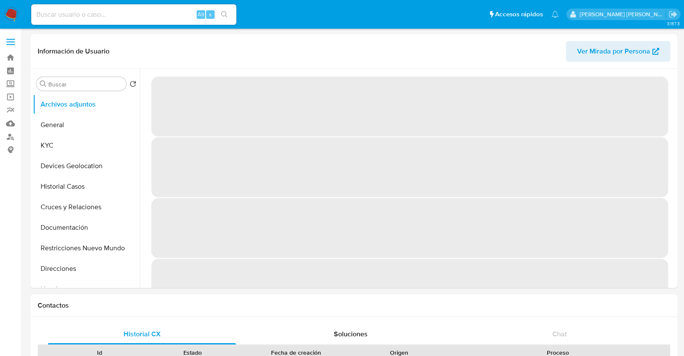
select select "10"
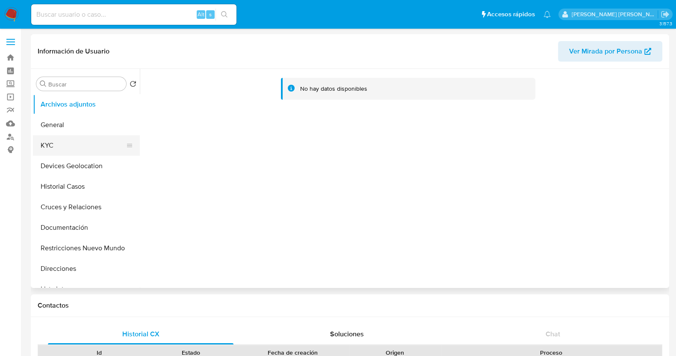
click at [78, 142] on button "KYC" at bounding box center [83, 145] width 100 height 21
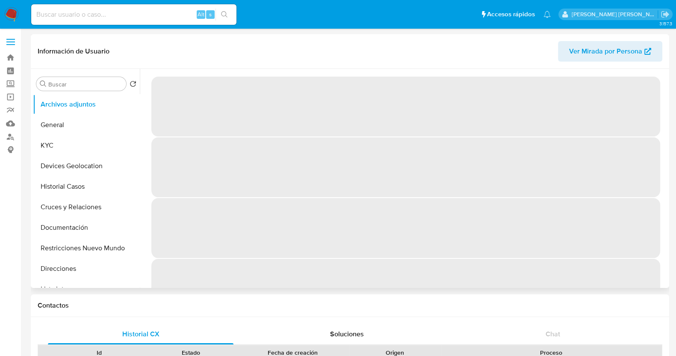
select select "10"
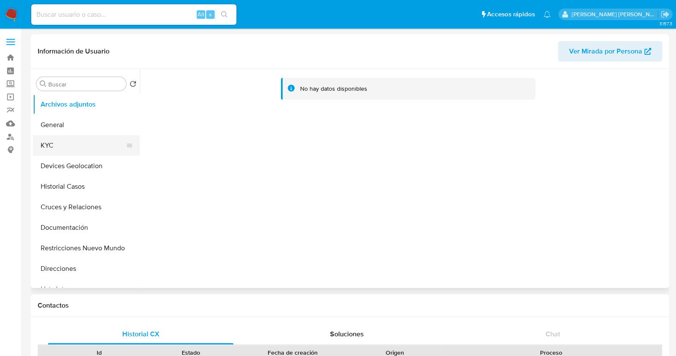
drag, startPoint x: 62, startPoint y: 148, endPoint x: 81, endPoint y: 144, distance: 19.2
click at [62, 148] on button "KYC" at bounding box center [83, 145] width 100 height 21
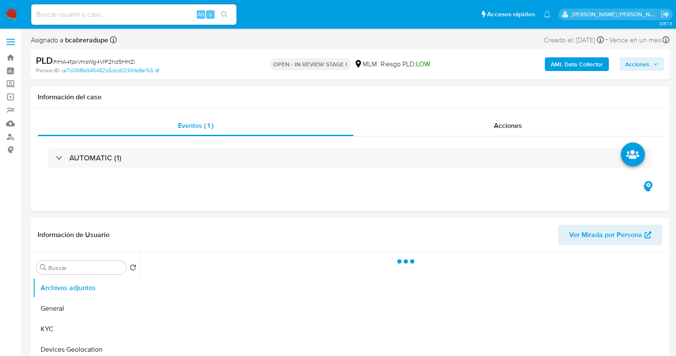
scroll to position [53, 0]
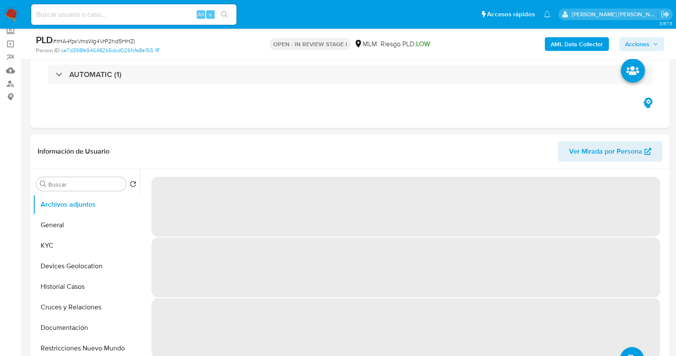
select select "10"
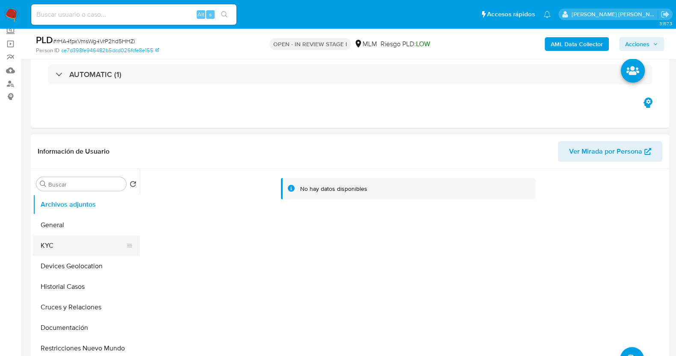
click at [69, 239] on button "KYC" at bounding box center [83, 245] width 100 height 21
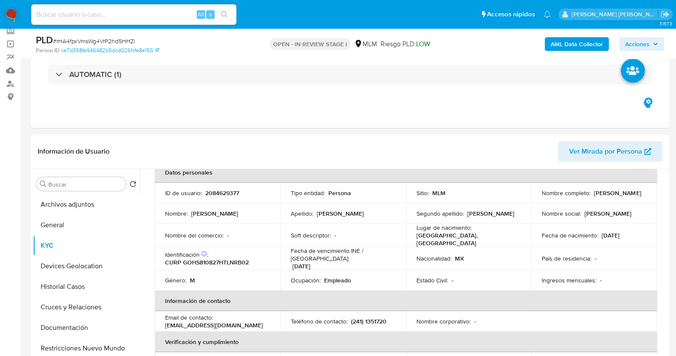
scroll to position [0, 0]
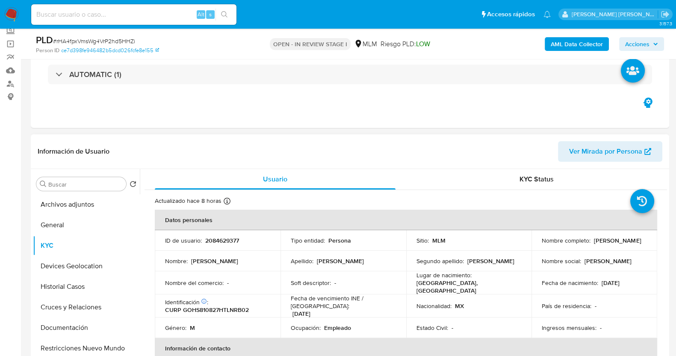
drag, startPoint x: 538, startPoint y: 243, endPoint x: 650, endPoint y: 246, distance: 112.1
click at [650, 246] on td "Nombre completo : [PERSON_NAME]" at bounding box center [595, 240] width 126 height 21
copy p "[PERSON_NAME]"
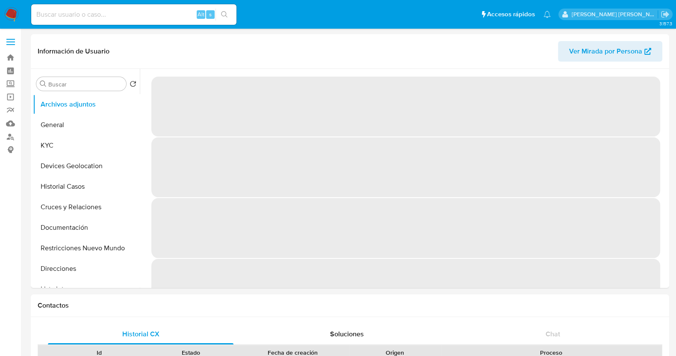
select select "10"
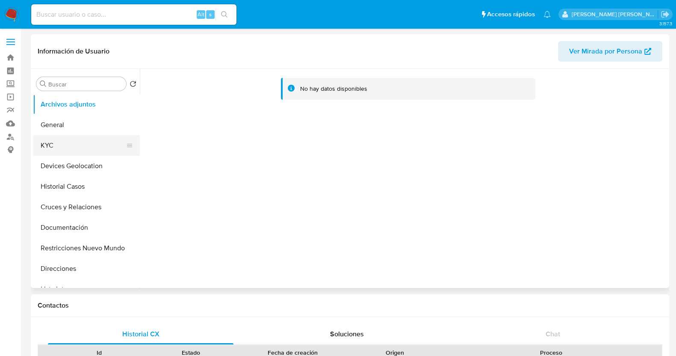
click at [49, 142] on button "KYC" at bounding box center [83, 145] width 100 height 21
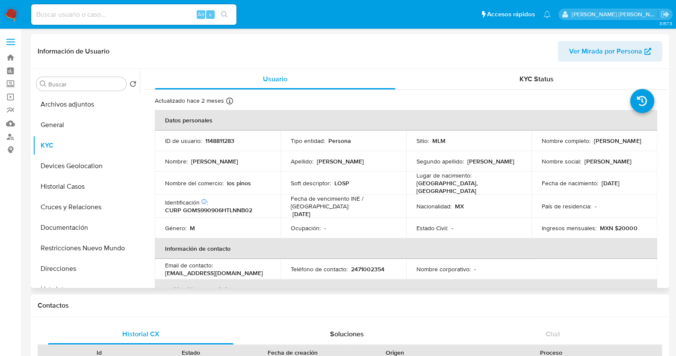
click at [404, 189] on td "Soft descriptor : LOSP" at bounding box center [344, 182] width 126 height 23
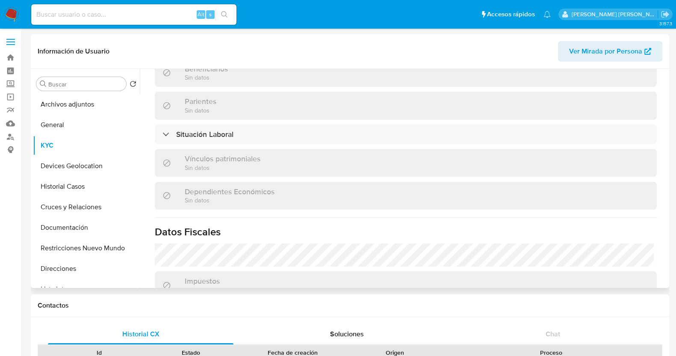
scroll to position [481, 0]
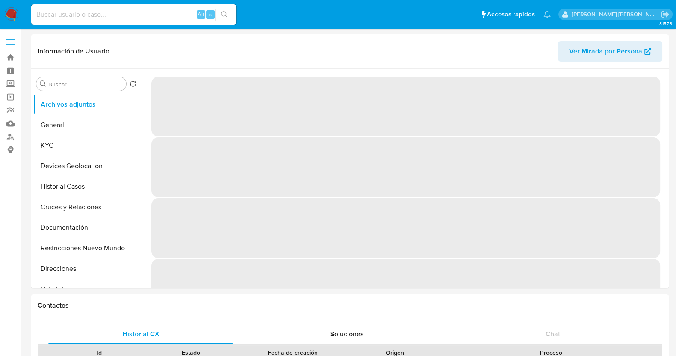
select select "10"
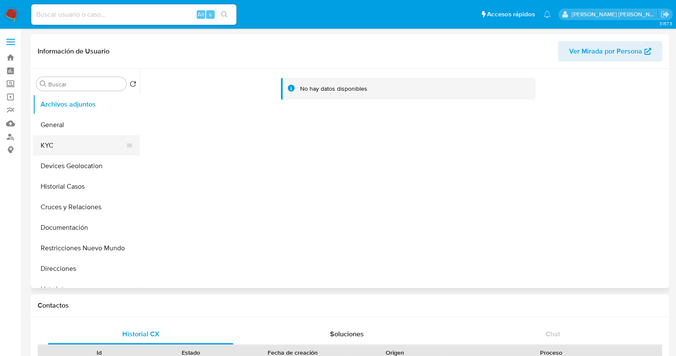
click at [94, 143] on button "KYC" at bounding box center [83, 145] width 100 height 21
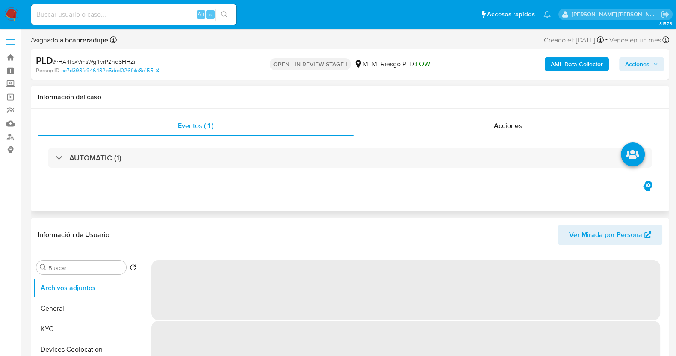
select select "10"
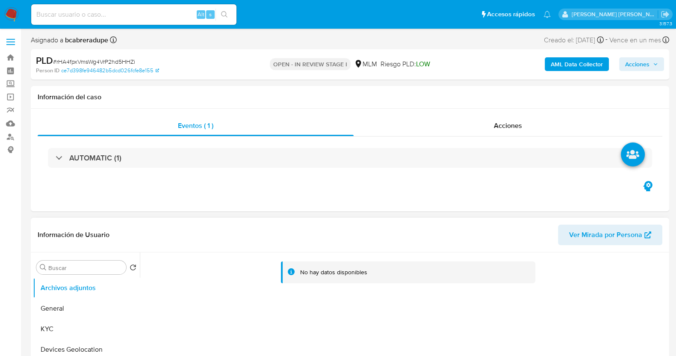
scroll to position [106, 0]
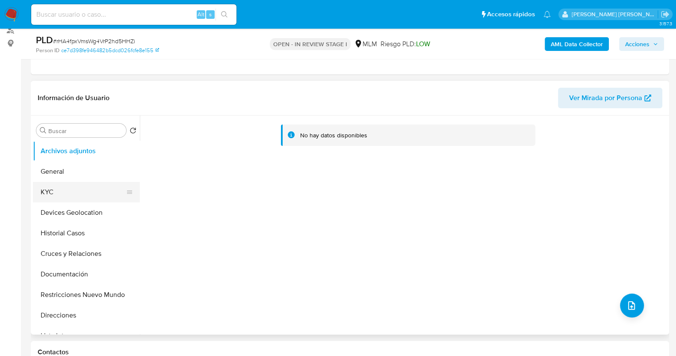
click at [81, 193] on button "KYC" at bounding box center [83, 192] width 100 height 21
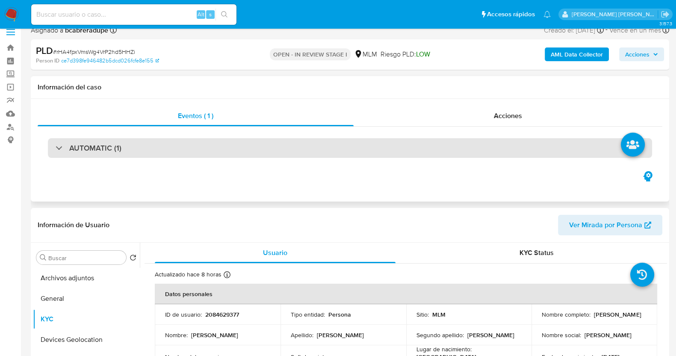
scroll to position [0, 0]
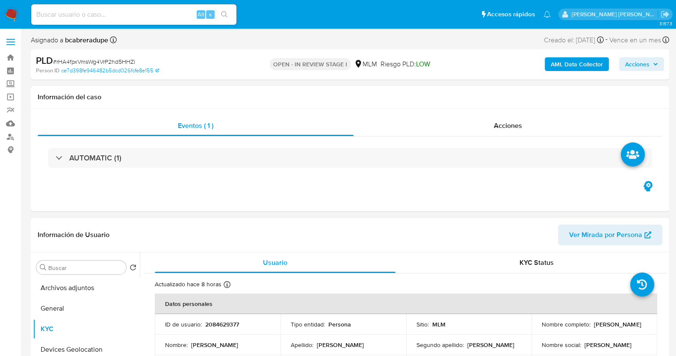
drag, startPoint x: 81, startPoint y: 287, endPoint x: 129, endPoint y: 245, distance: 63.6
click at [83, 284] on button "Archivos adjuntos" at bounding box center [86, 288] width 107 height 21
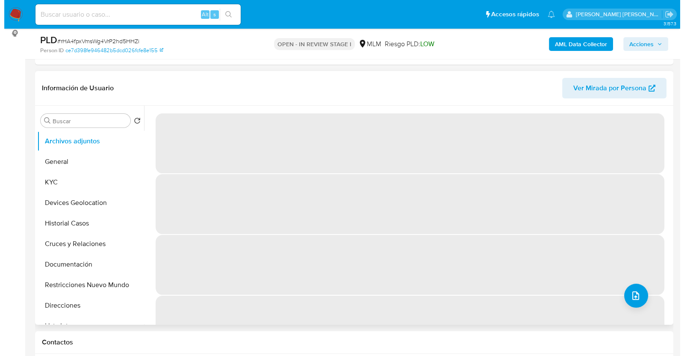
scroll to position [106, 0]
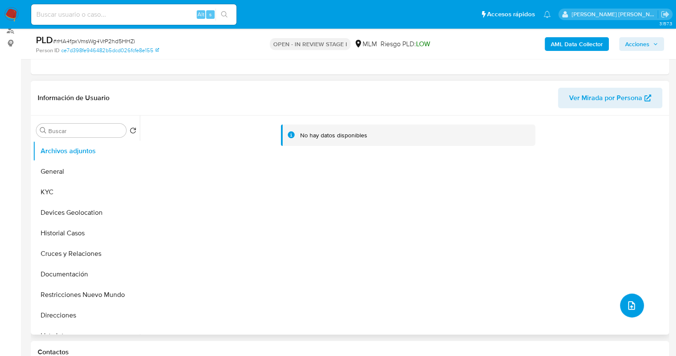
click at [547, 284] on icon "upload-file" at bounding box center [632, 305] width 10 height 10
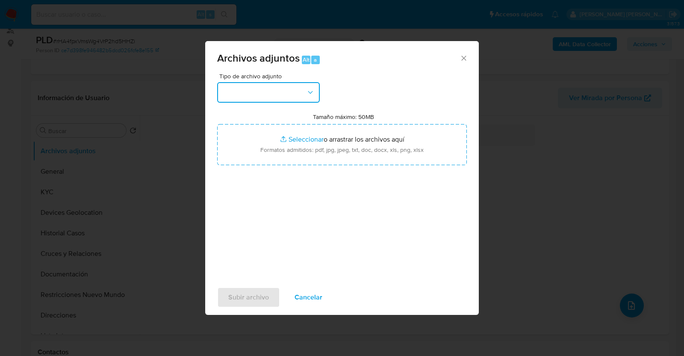
click at [306, 90] on button "button" at bounding box center [268, 92] width 103 height 21
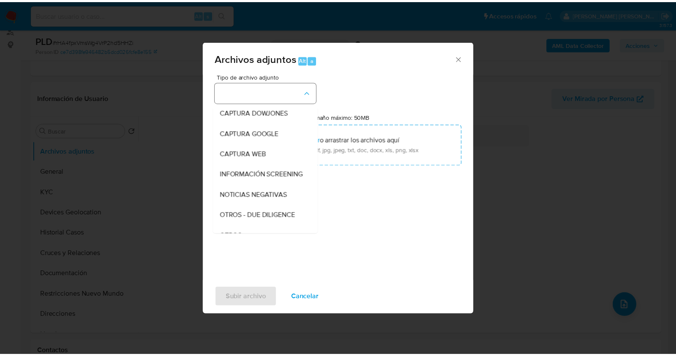
scroll to position [44, 0]
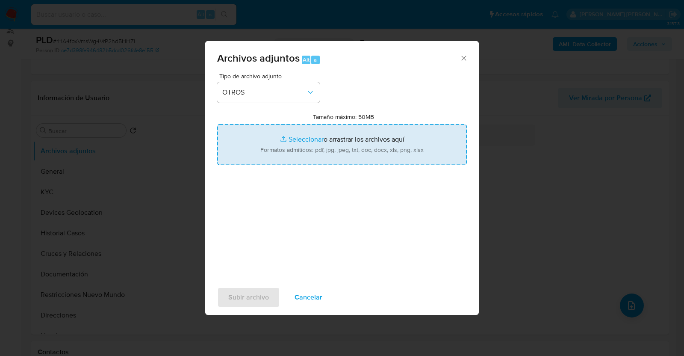
type input "C:\fakepath\2084629377_SEBASTIAN GONZALEZ_AGO2025.pdf"
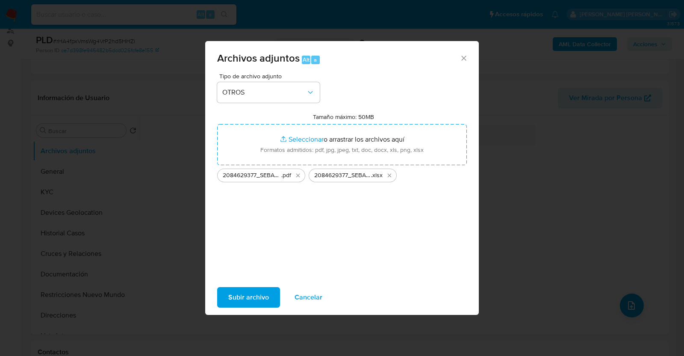
click at [255, 284] on span "Subir archivo" at bounding box center [248, 297] width 41 height 19
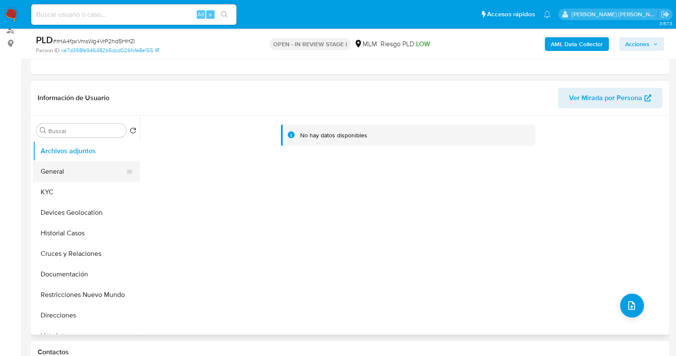
click at [68, 172] on button "General" at bounding box center [83, 171] width 100 height 21
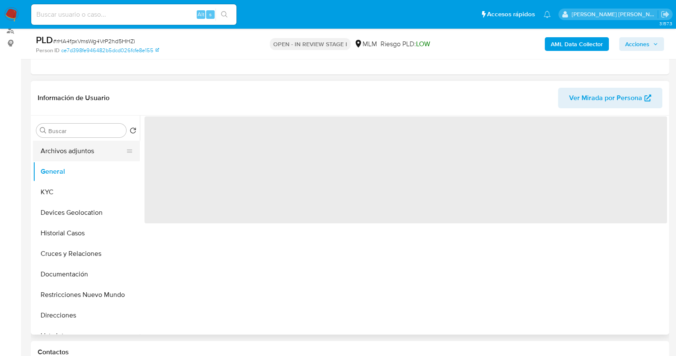
click at [77, 152] on button "Archivos adjuntos" at bounding box center [83, 151] width 100 height 21
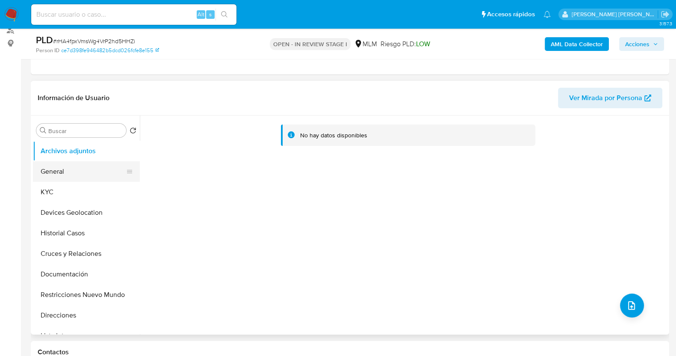
click at [81, 167] on button "General" at bounding box center [83, 171] width 100 height 21
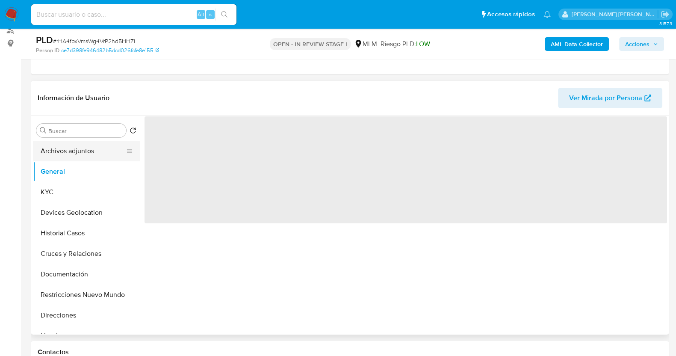
click at [86, 154] on button "Archivos adjuntos" at bounding box center [83, 151] width 100 height 21
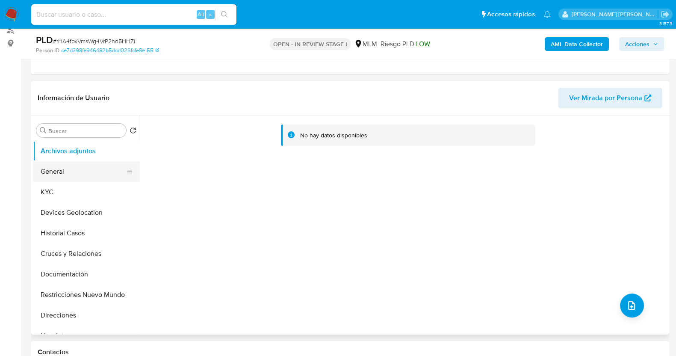
click at [50, 172] on button "General" at bounding box center [83, 171] width 100 height 21
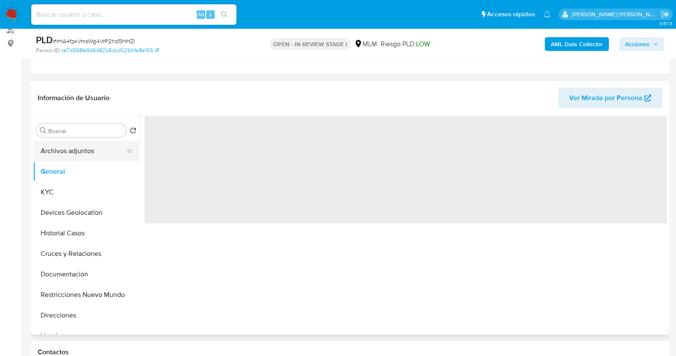
click at [67, 151] on button "Archivos adjuntos" at bounding box center [83, 151] width 100 height 21
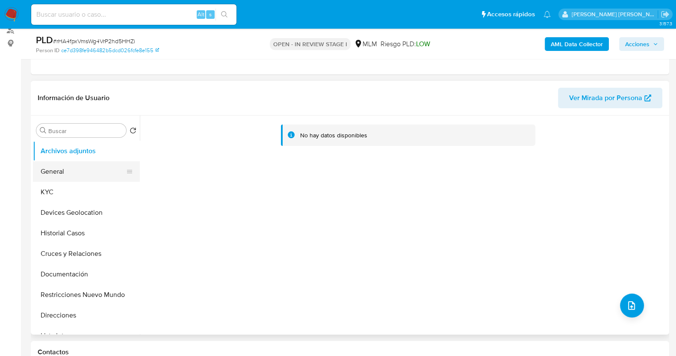
click at [56, 171] on button "General" at bounding box center [83, 171] width 100 height 21
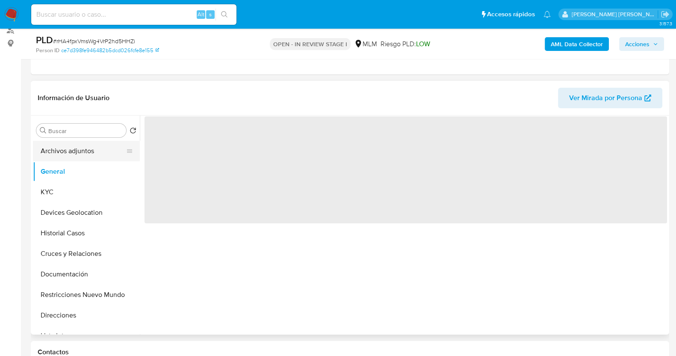
click at [76, 150] on button "Archivos adjuntos" at bounding box center [83, 151] width 100 height 21
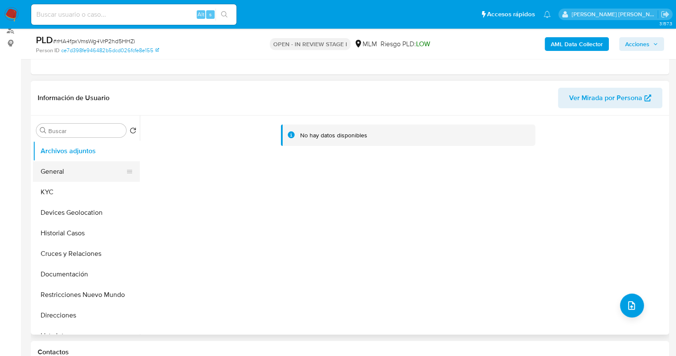
click at [82, 168] on button "General" at bounding box center [83, 171] width 100 height 21
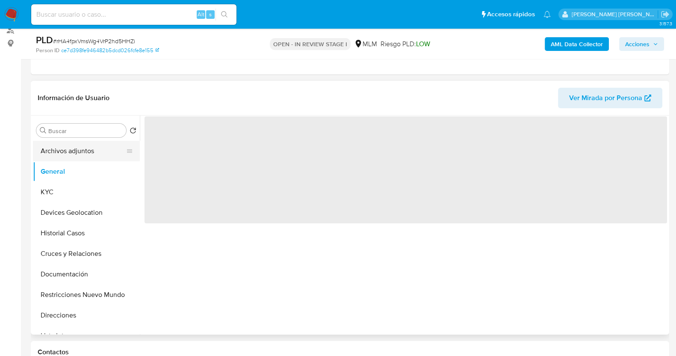
click at [79, 151] on button "Archivos adjuntos" at bounding box center [83, 151] width 100 height 21
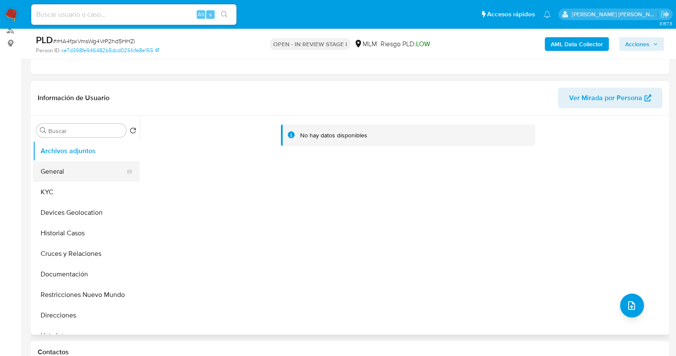
click at [68, 170] on button "General" at bounding box center [83, 171] width 100 height 21
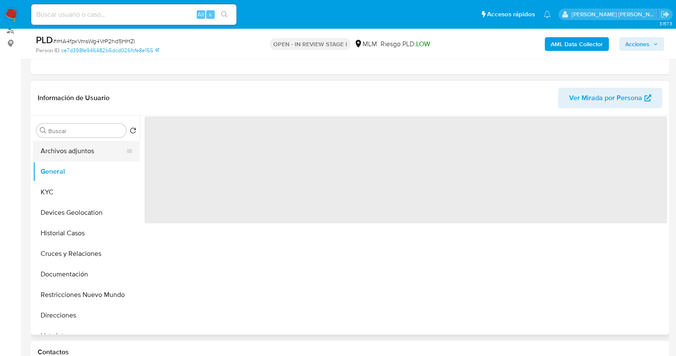
click at [77, 151] on button "Archivos adjuntos" at bounding box center [83, 151] width 100 height 21
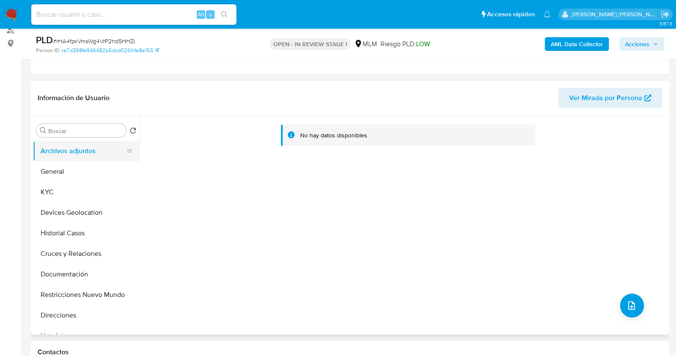
click at [71, 172] on button "General" at bounding box center [86, 171] width 107 height 21
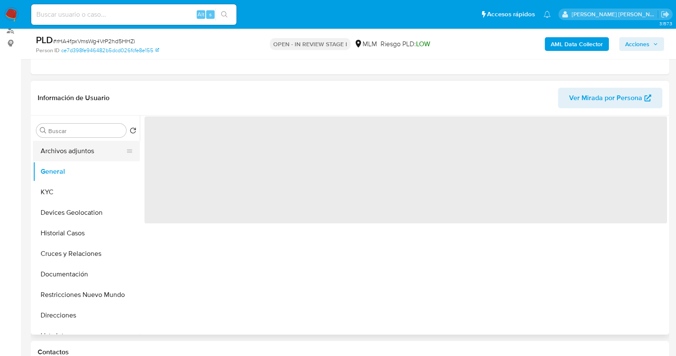
click at [71, 150] on button "Archivos adjuntos" at bounding box center [83, 151] width 100 height 21
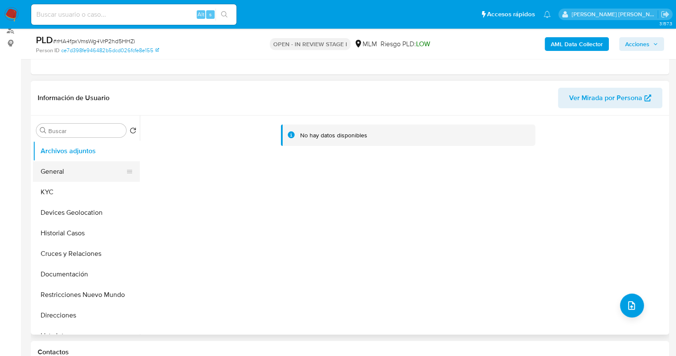
click at [64, 169] on button "General" at bounding box center [83, 171] width 100 height 21
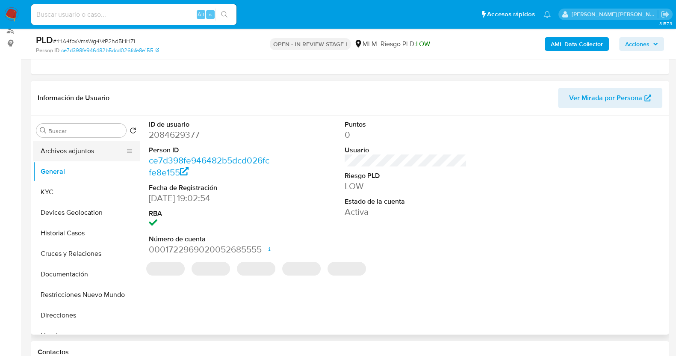
click at [69, 151] on button "Archivos adjuntos" at bounding box center [83, 151] width 100 height 21
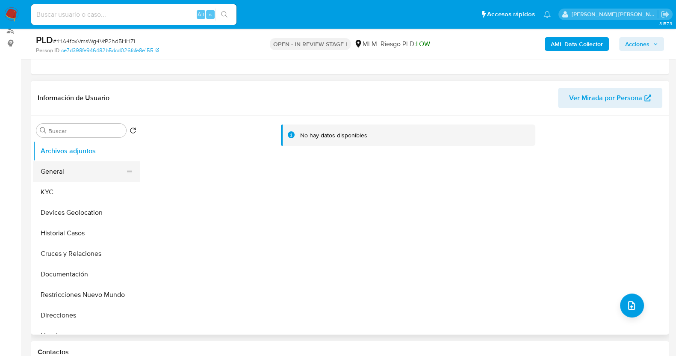
click at [66, 170] on button "General" at bounding box center [83, 171] width 100 height 21
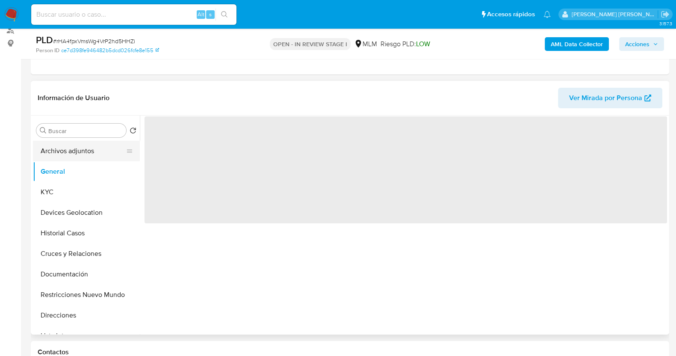
click at [78, 151] on button "Archivos adjuntos" at bounding box center [83, 151] width 100 height 21
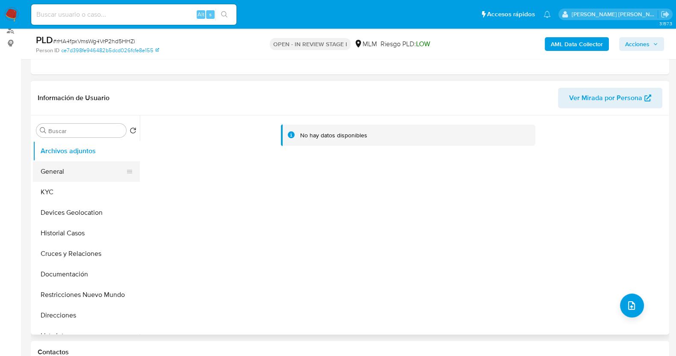
click at [64, 166] on button "General" at bounding box center [83, 171] width 100 height 21
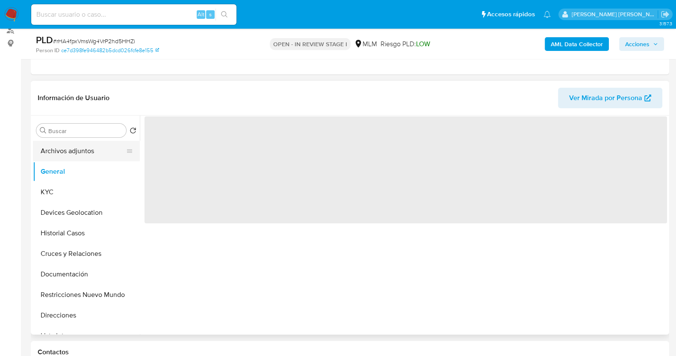
click at [78, 148] on button "Archivos adjuntos" at bounding box center [83, 151] width 100 height 21
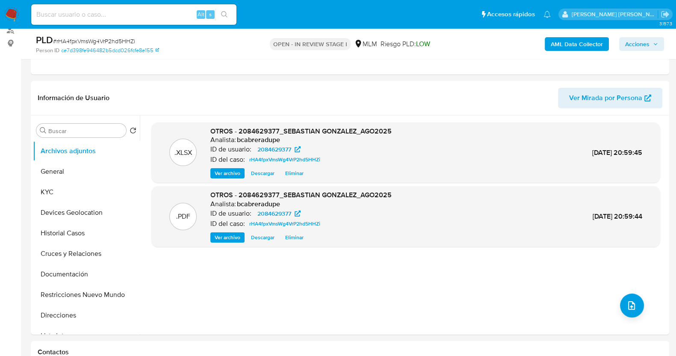
click at [547, 45] on button "Acciones" at bounding box center [641, 44] width 45 height 14
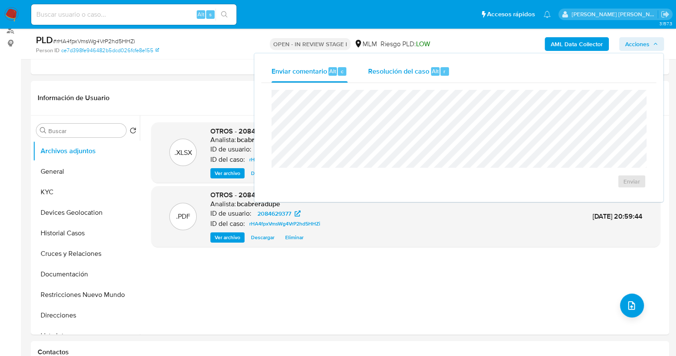
click at [395, 68] on span "Resolución del caso" at bounding box center [398, 71] width 61 height 10
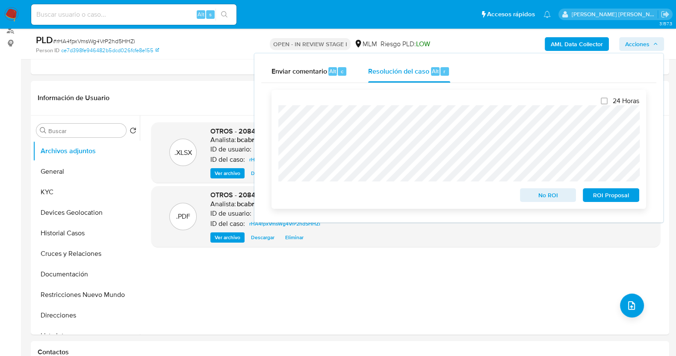
click at [543, 194] on span "No ROI" at bounding box center [548, 195] width 44 height 12
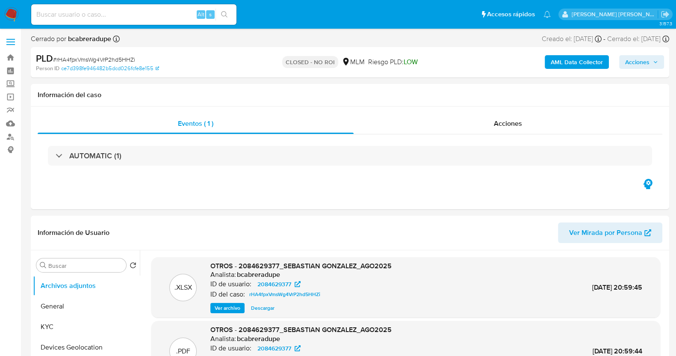
select select "10"
